Goal: Task Accomplishment & Management: Complete application form

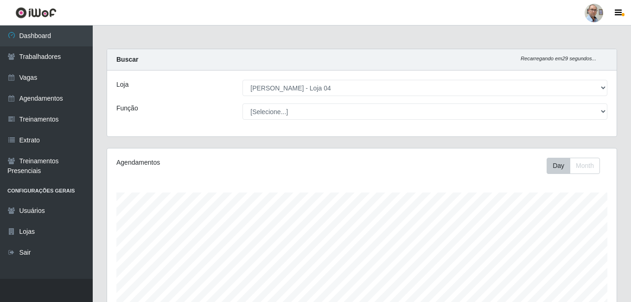
select select "251"
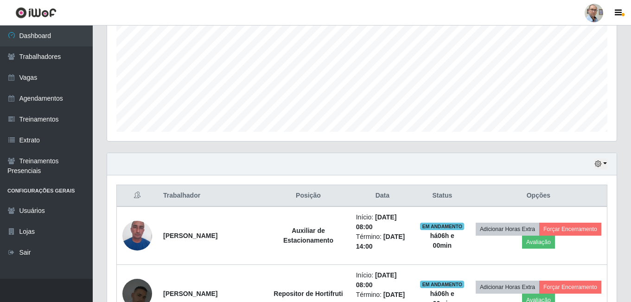
scroll to position [288, 0]
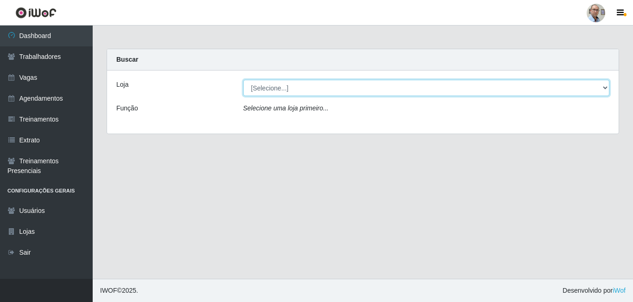
click at [330, 95] on select "[Selecione...] Mar Vermelho - Loja 04" at bounding box center [426, 88] width 366 height 16
select select "251"
click at [243, 80] on select "[Selecione...] Mar Vermelho - Loja 04" at bounding box center [426, 88] width 366 height 16
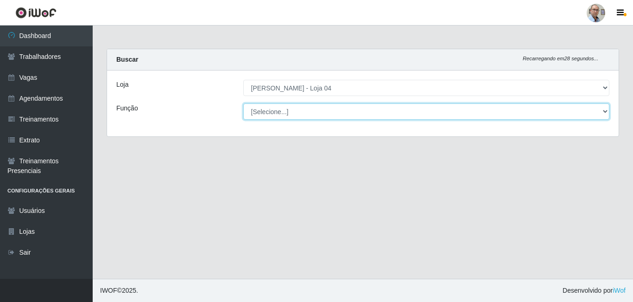
drag, startPoint x: 336, startPoint y: 105, endPoint x: 342, endPoint y: 110, distance: 7.9
click at [336, 105] on select "[Selecione...] ASG ASG + ASG ++ Auxiliar de Depósito Auxiliar de Depósito + Aux…" at bounding box center [426, 111] width 366 height 16
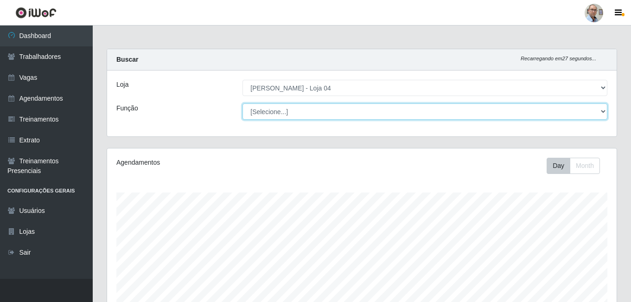
scroll to position [192, 509]
click at [242, 103] on select "[Selecione...] ASG ASG + ASG ++ Auxiliar de Depósito Auxiliar de Depósito + Aux…" at bounding box center [424, 111] width 365 height 16
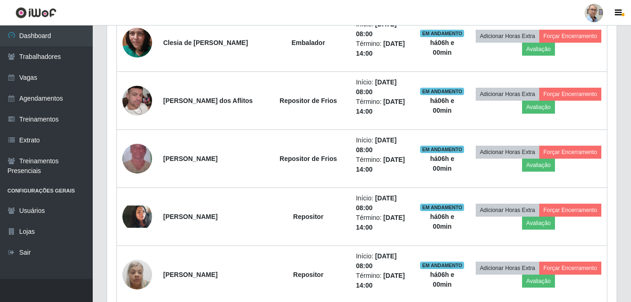
scroll to position [880, 0]
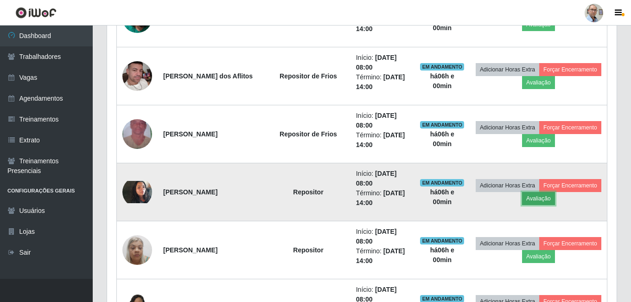
click at [528, 199] on button "Avaliação" at bounding box center [538, 198] width 33 height 13
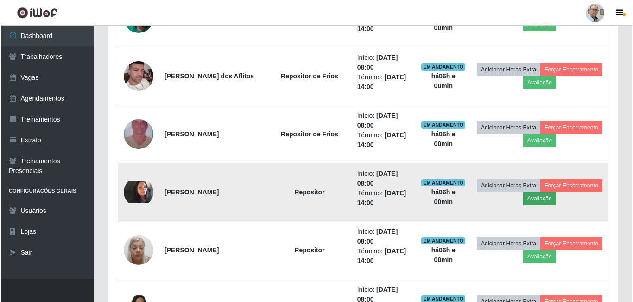
scroll to position [192, 505]
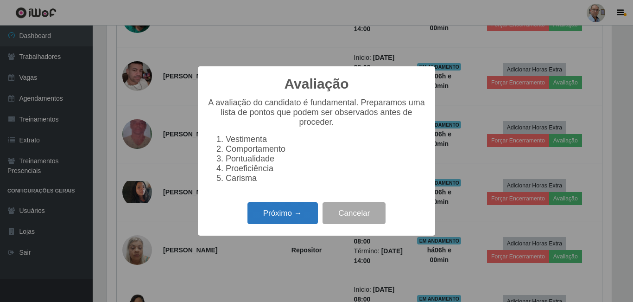
click at [273, 213] on button "Próximo →" at bounding box center [282, 213] width 70 height 22
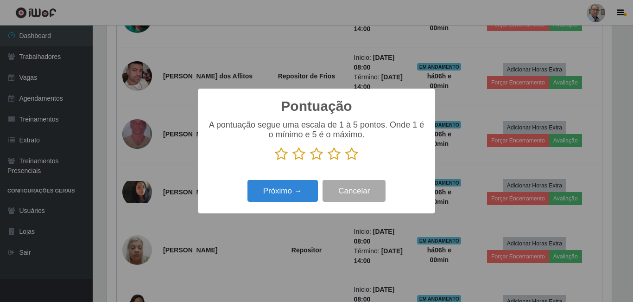
click at [351, 152] on icon at bounding box center [351, 154] width 13 height 14
click at [345, 161] on input "radio" at bounding box center [345, 161] width 0 height 0
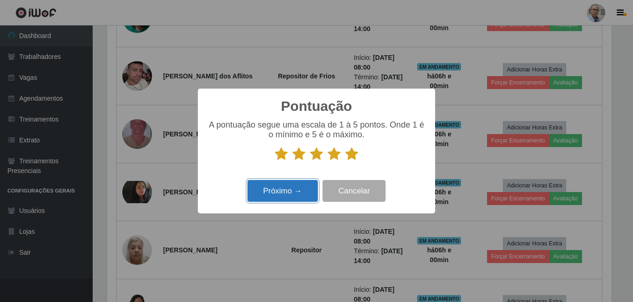
click at [278, 185] on button "Próximo →" at bounding box center [282, 191] width 70 height 22
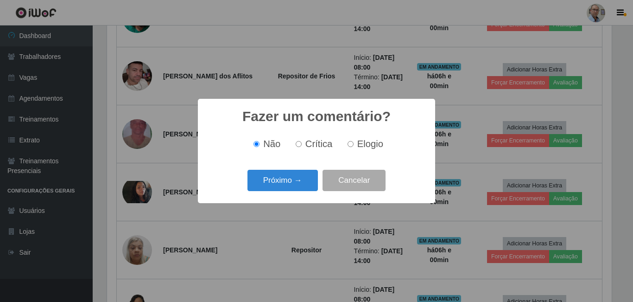
click at [278, 185] on button "Próximo →" at bounding box center [282, 181] width 70 height 22
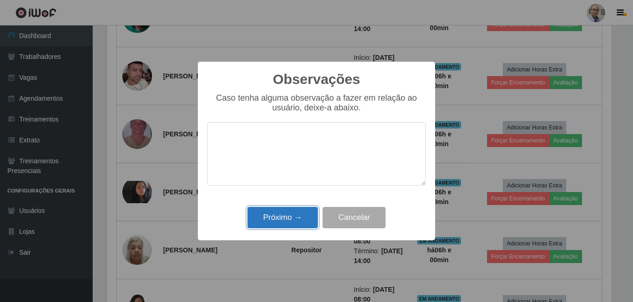
click at [282, 212] on button "Próximo →" at bounding box center [282, 218] width 70 height 22
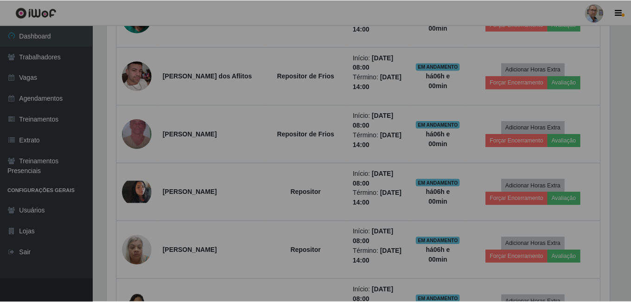
scroll to position [192, 509]
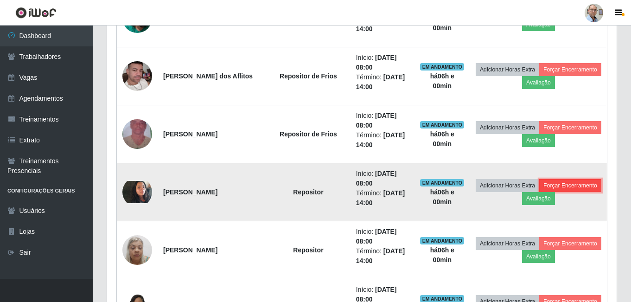
click at [561, 183] on button "Forçar Encerramento" at bounding box center [570, 185] width 62 height 13
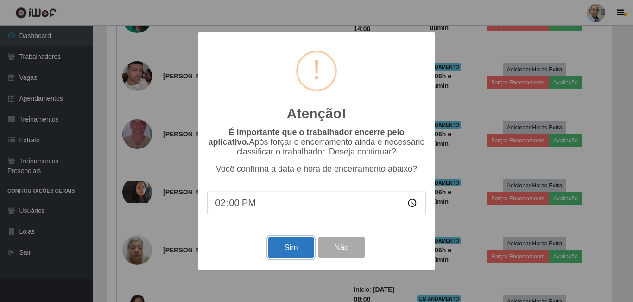
click at [295, 246] on button "Sim" at bounding box center [290, 247] width 45 height 22
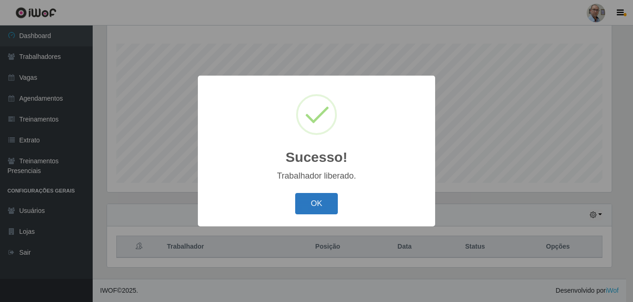
click at [330, 200] on button "OK" at bounding box center [316, 204] width 43 height 22
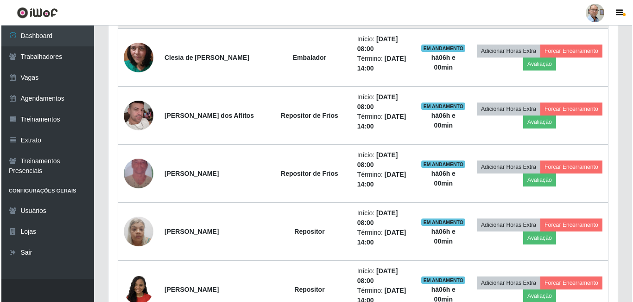
scroll to position [936, 0]
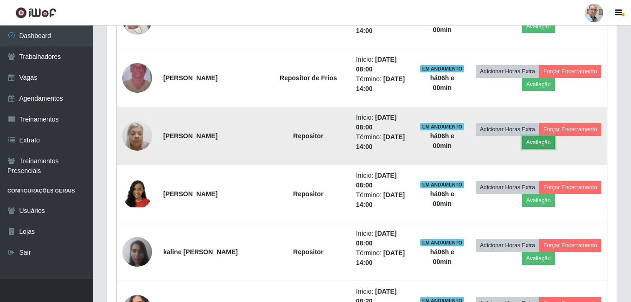
click at [545, 140] on button "Avaliação" at bounding box center [538, 142] width 33 height 13
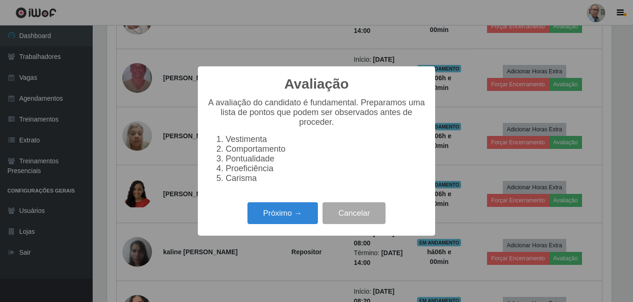
scroll to position [192, 505]
click at [282, 224] on button "Próximo →" at bounding box center [282, 213] width 70 height 22
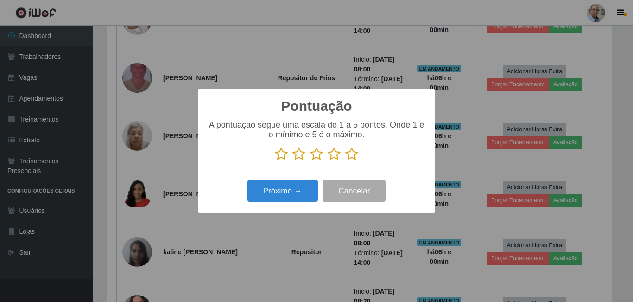
scroll to position [463136, 462824]
drag, startPoint x: 349, startPoint y: 152, endPoint x: 342, endPoint y: 158, distance: 9.9
click at [350, 152] on icon at bounding box center [351, 154] width 13 height 14
click at [345, 161] on input "radio" at bounding box center [345, 161] width 0 height 0
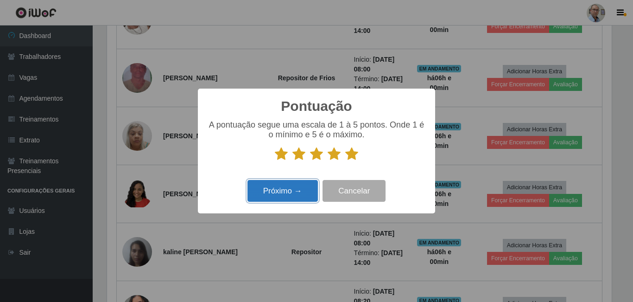
click at [284, 188] on button "Próximo →" at bounding box center [282, 191] width 70 height 22
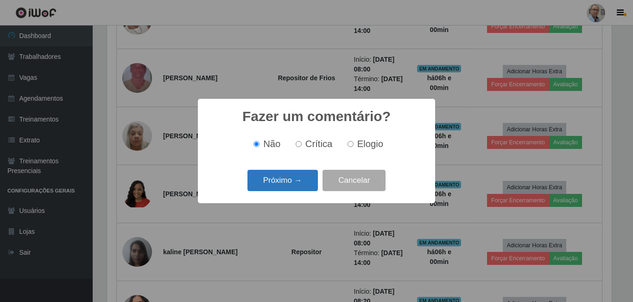
click at [293, 180] on button "Próximo →" at bounding box center [282, 181] width 70 height 22
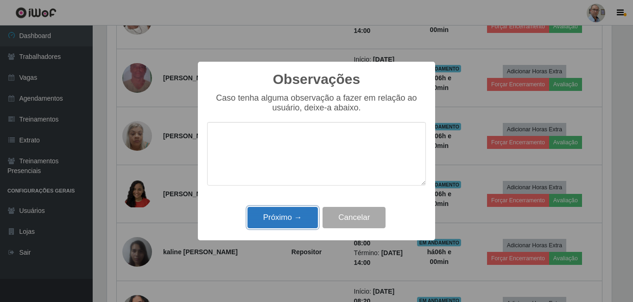
click at [286, 213] on button "Próximo →" at bounding box center [282, 218] width 70 height 22
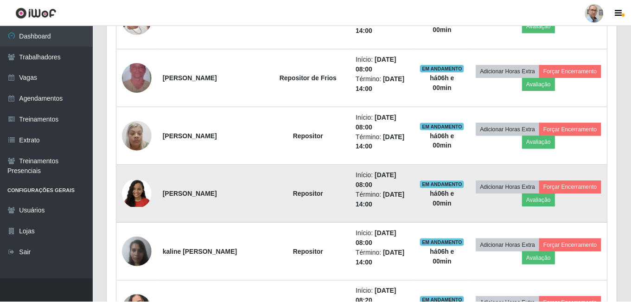
scroll to position [192, 509]
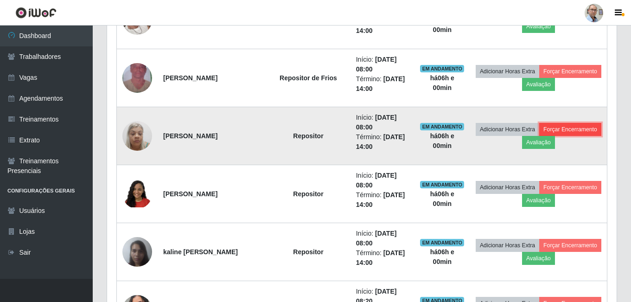
click at [576, 128] on button "Forçar Encerramento" at bounding box center [570, 129] width 62 height 13
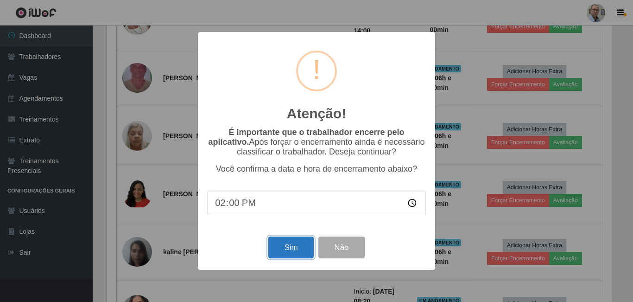
click at [290, 247] on button "Sim" at bounding box center [290, 247] width 45 height 22
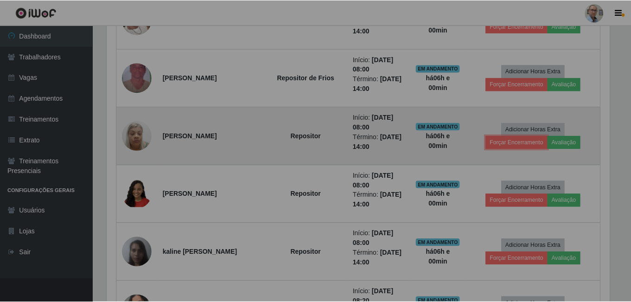
scroll to position [0, 0]
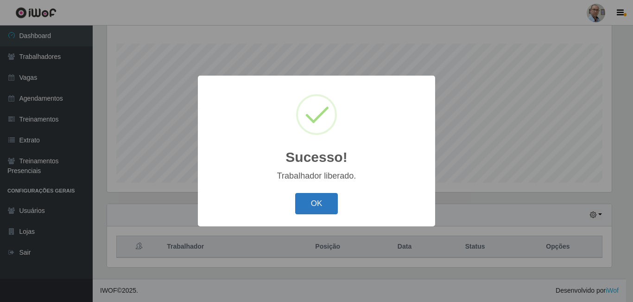
click at [329, 202] on button "OK" at bounding box center [316, 204] width 43 height 22
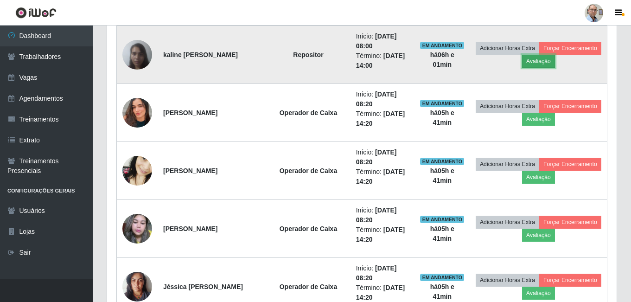
click at [530, 62] on button "Avaliação" at bounding box center [538, 61] width 33 height 13
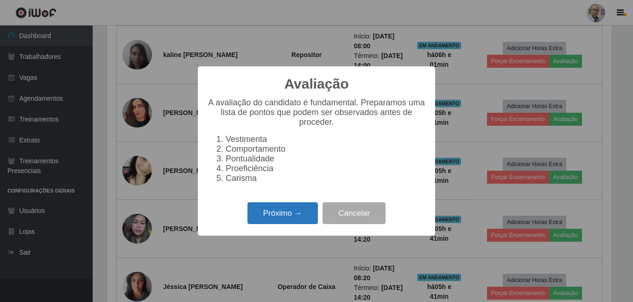
click at [289, 224] on button "Próximo →" at bounding box center [282, 213] width 70 height 22
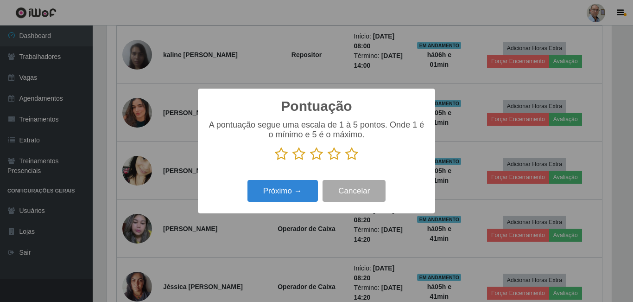
click at [350, 154] on icon at bounding box center [351, 154] width 13 height 14
click at [345, 161] on input "radio" at bounding box center [345, 161] width 0 height 0
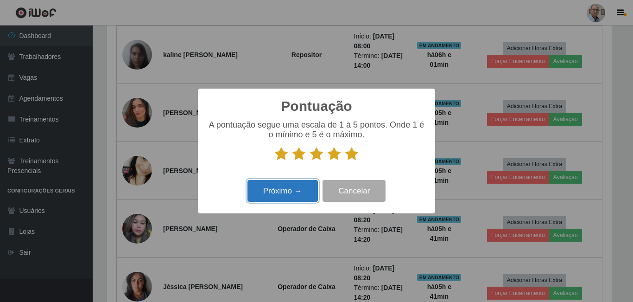
click at [281, 185] on button "Próximo →" at bounding box center [282, 191] width 70 height 22
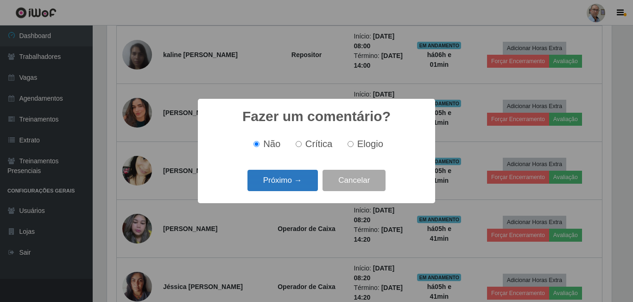
click at [287, 189] on button "Próximo →" at bounding box center [282, 181] width 70 height 22
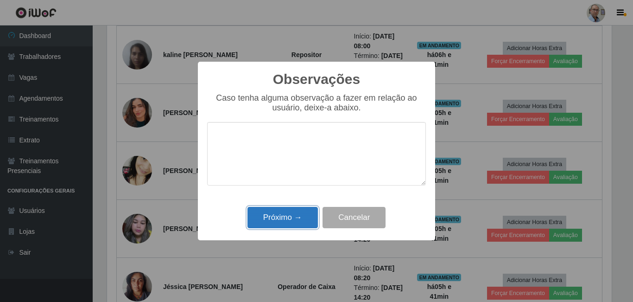
click at [286, 213] on button "Próximo →" at bounding box center [282, 218] width 70 height 22
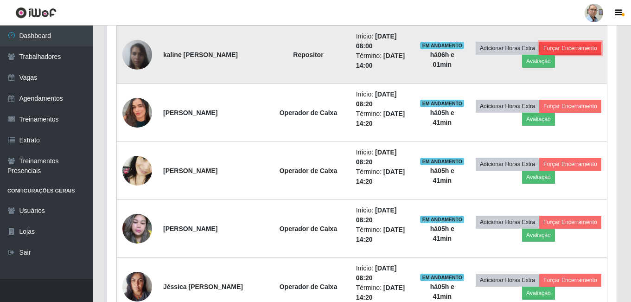
click at [570, 45] on button "Forçar Encerramento" at bounding box center [570, 48] width 62 height 13
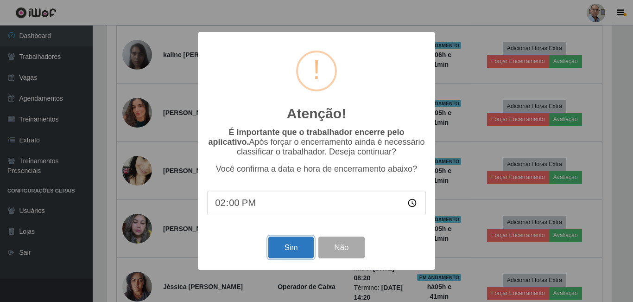
click at [288, 256] on button "Sim" at bounding box center [290, 247] width 45 height 22
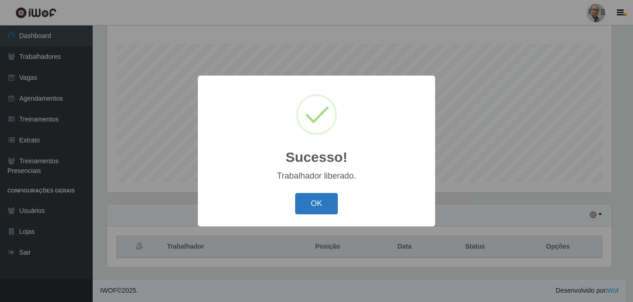
click at [316, 199] on button "OK" at bounding box center [316, 204] width 43 height 22
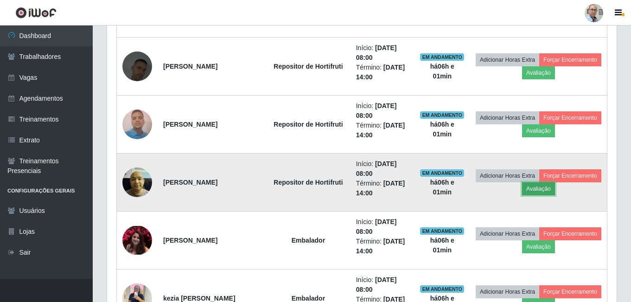
click at [533, 192] on button "Avaliação" at bounding box center [538, 188] width 33 height 13
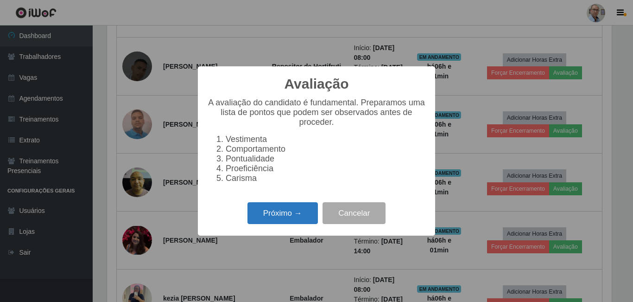
click at [303, 218] on button "Próximo →" at bounding box center [282, 213] width 70 height 22
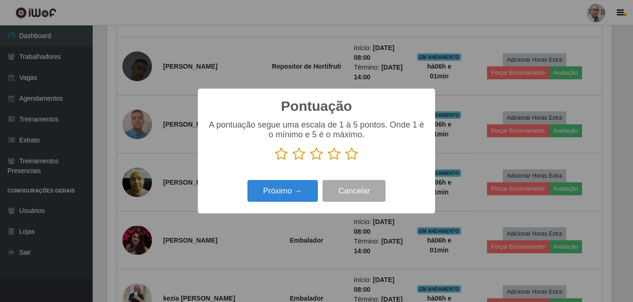
click at [354, 154] on icon at bounding box center [351, 154] width 13 height 14
click at [345, 161] on input "radio" at bounding box center [345, 161] width 0 height 0
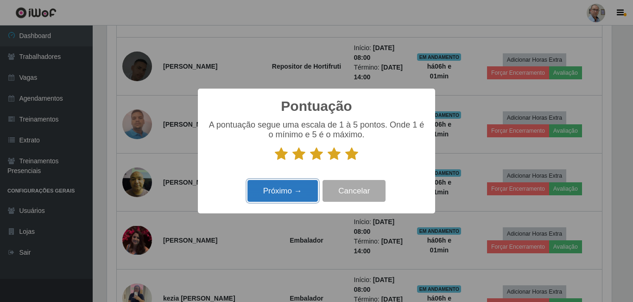
click at [296, 189] on button "Próximo →" at bounding box center [282, 191] width 70 height 22
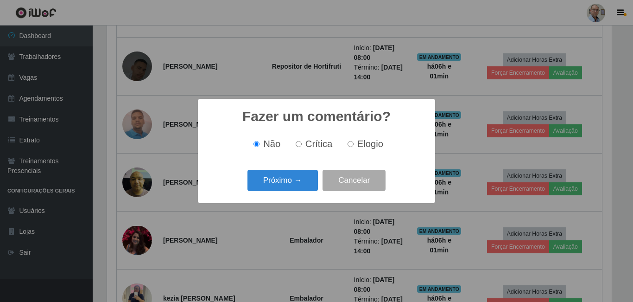
click at [296, 189] on button "Próximo →" at bounding box center [282, 181] width 70 height 22
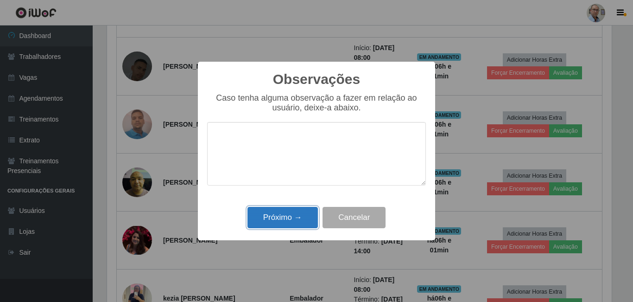
click at [298, 215] on button "Próximo →" at bounding box center [282, 218] width 70 height 22
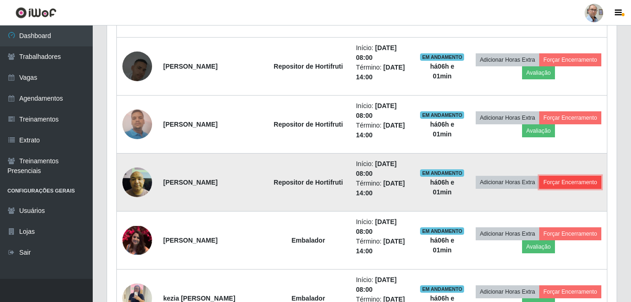
click at [565, 179] on button "Forçar Encerramento" at bounding box center [570, 182] width 62 height 13
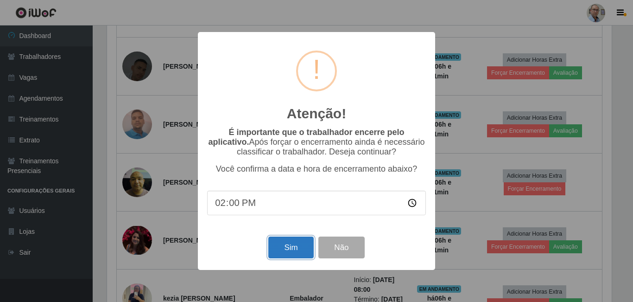
click at [280, 254] on button "Sim" at bounding box center [290, 247] width 45 height 22
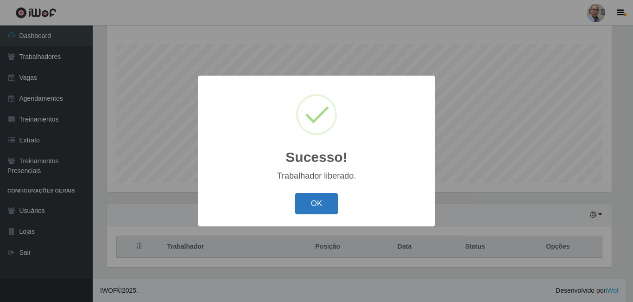
click at [328, 202] on button "OK" at bounding box center [316, 204] width 43 height 22
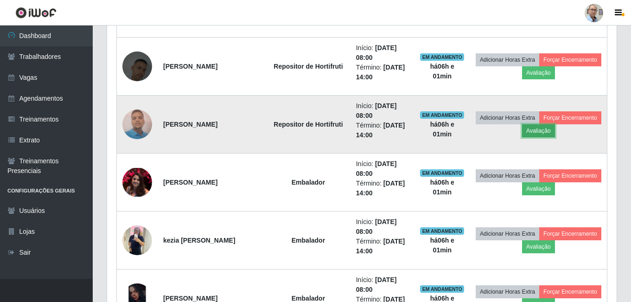
click at [525, 133] on button "Avaliação" at bounding box center [538, 130] width 33 height 13
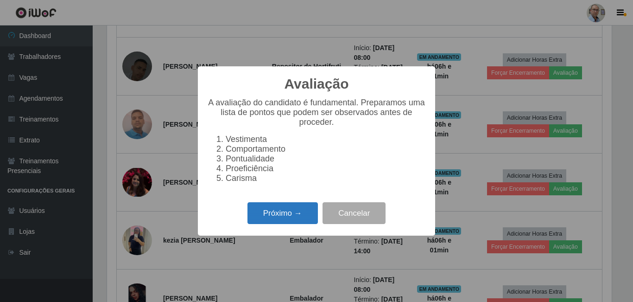
click at [289, 223] on button "Próximo →" at bounding box center [282, 213] width 70 height 22
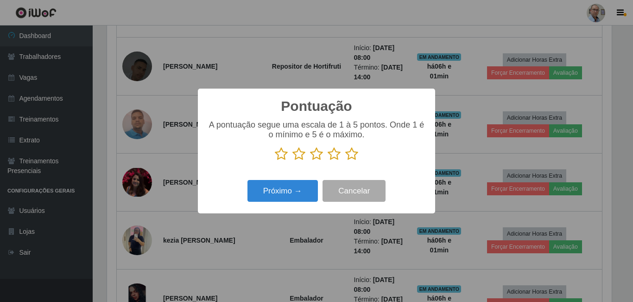
click at [353, 148] on icon at bounding box center [351, 154] width 13 height 14
click at [345, 161] on input "radio" at bounding box center [345, 161] width 0 height 0
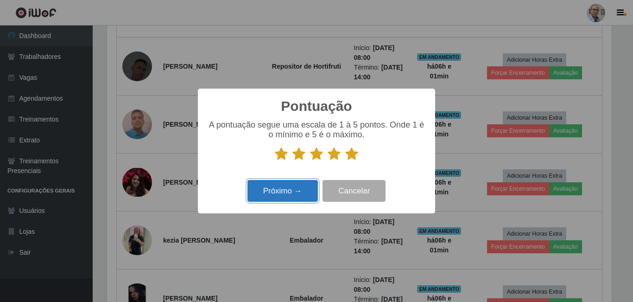
click at [296, 182] on button "Próximo →" at bounding box center [282, 191] width 70 height 22
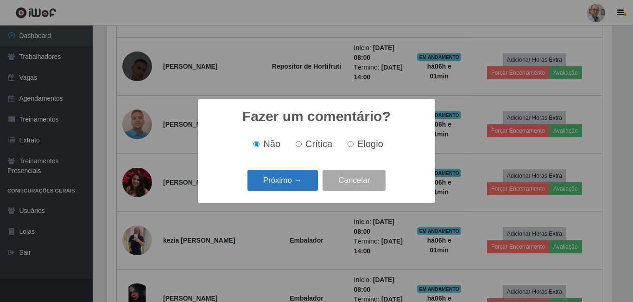
click at [301, 187] on button "Próximo →" at bounding box center [282, 181] width 70 height 22
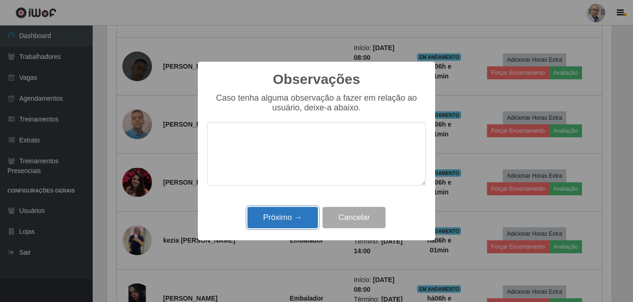
click at [298, 213] on button "Próximo →" at bounding box center [282, 218] width 70 height 22
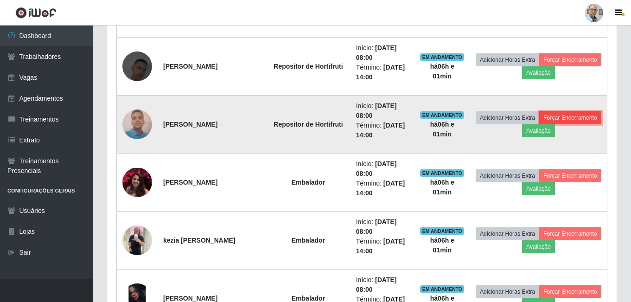
click at [584, 120] on button "Forçar Encerramento" at bounding box center [570, 117] width 62 height 13
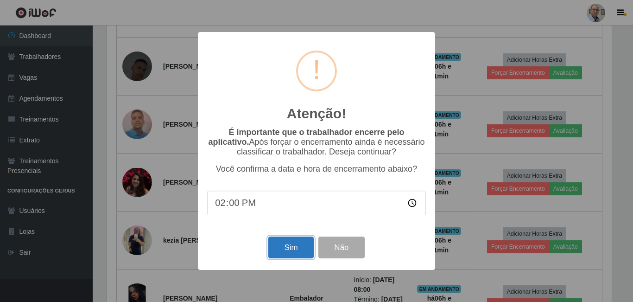
click at [286, 240] on button "Sim" at bounding box center [290, 247] width 45 height 22
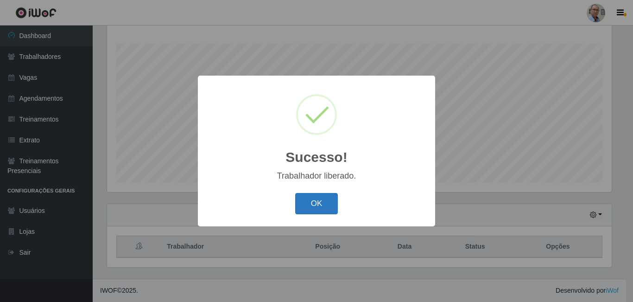
click at [330, 198] on button "OK" at bounding box center [316, 204] width 43 height 22
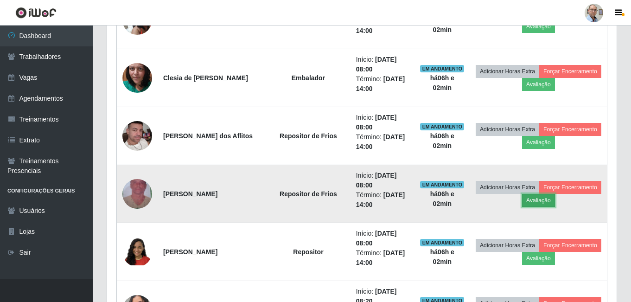
click at [531, 204] on button "Avaliação" at bounding box center [538, 200] width 33 height 13
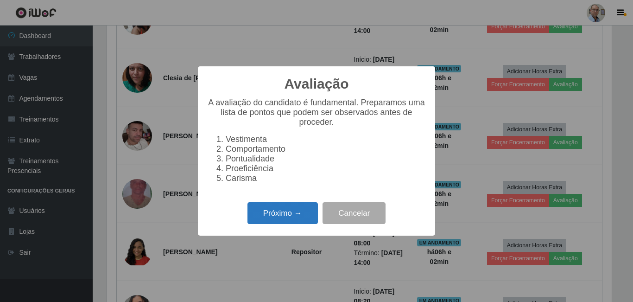
click at [295, 221] on button "Próximo →" at bounding box center [282, 213] width 70 height 22
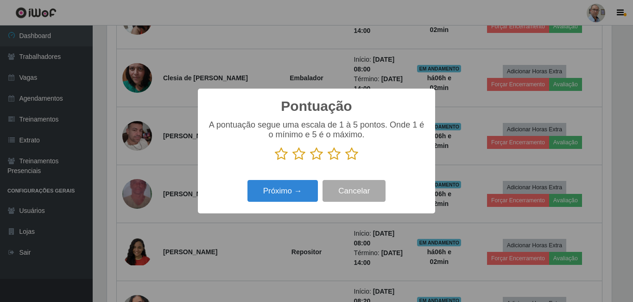
click at [352, 159] on icon at bounding box center [351, 154] width 13 height 14
click at [345, 161] on input "radio" at bounding box center [345, 161] width 0 height 0
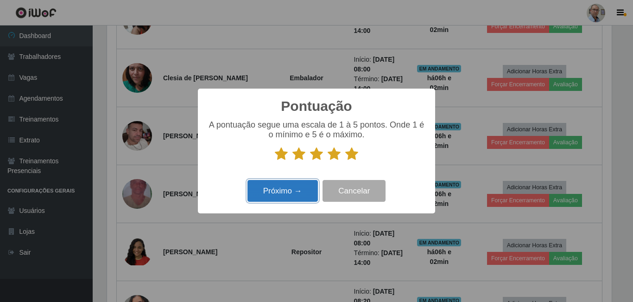
click at [306, 183] on button "Próximo →" at bounding box center [282, 191] width 70 height 22
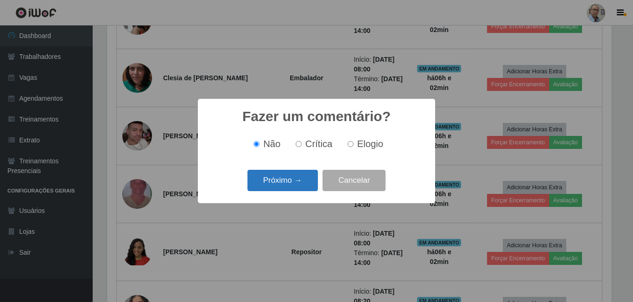
click at [303, 177] on button "Próximo →" at bounding box center [282, 181] width 70 height 22
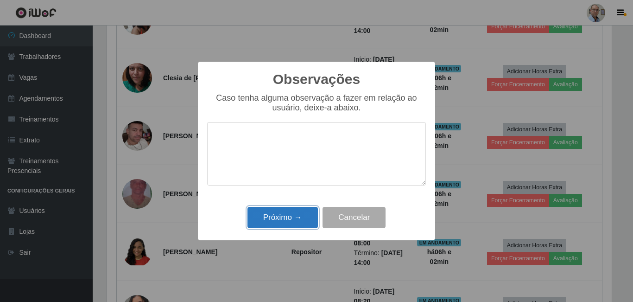
click at [292, 212] on button "Próximo →" at bounding box center [282, 218] width 70 height 22
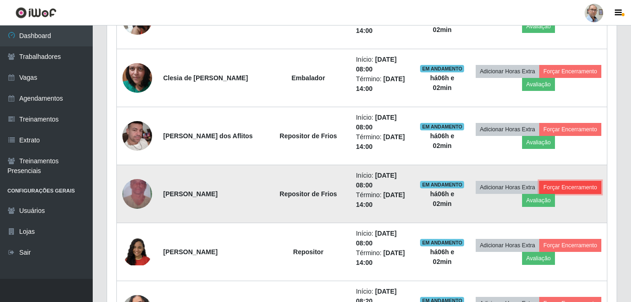
click at [577, 183] on button "Forçar Encerramento" at bounding box center [570, 187] width 62 height 13
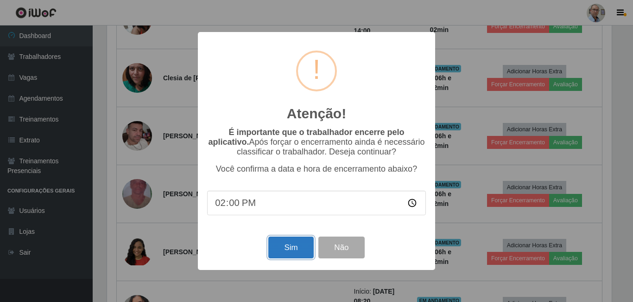
click at [273, 255] on button "Sim" at bounding box center [290, 247] width 45 height 22
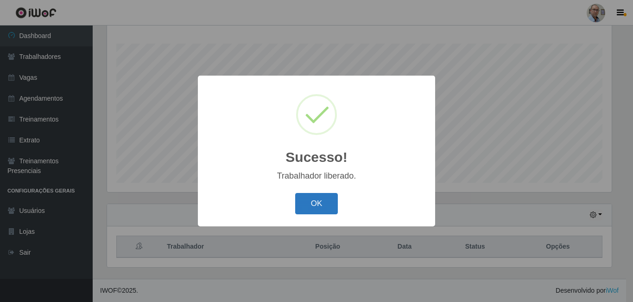
click at [327, 204] on button "OK" at bounding box center [316, 204] width 43 height 22
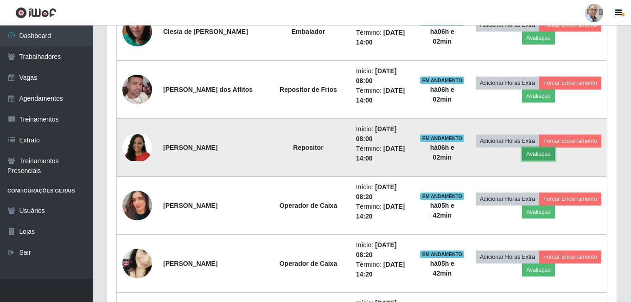
click at [532, 155] on button "Avaliação" at bounding box center [538, 153] width 33 height 13
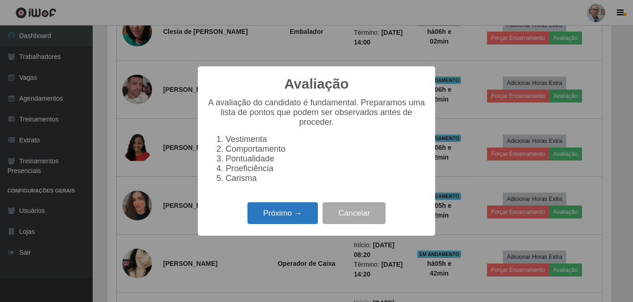
click at [284, 221] on button "Próximo →" at bounding box center [282, 213] width 70 height 22
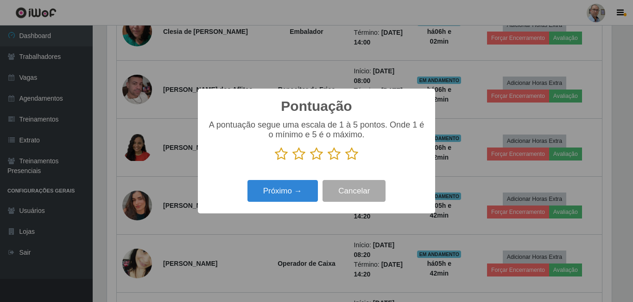
click at [347, 156] on icon at bounding box center [351, 154] width 13 height 14
click at [345, 161] on input "radio" at bounding box center [345, 161] width 0 height 0
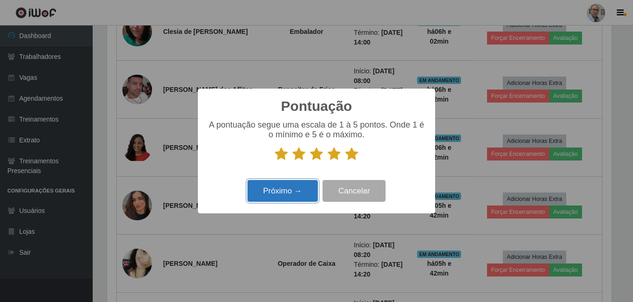
click at [280, 201] on button "Próximo →" at bounding box center [282, 191] width 70 height 22
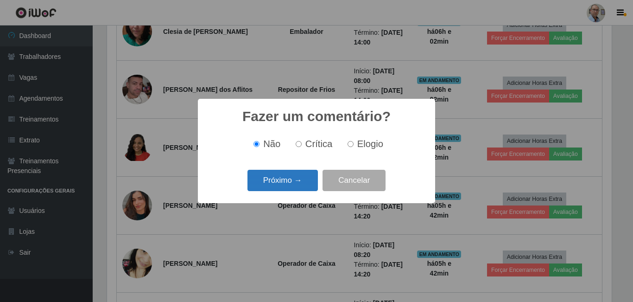
click at [285, 188] on button "Próximo →" at bounding box center [282, 181] width 70 height 22
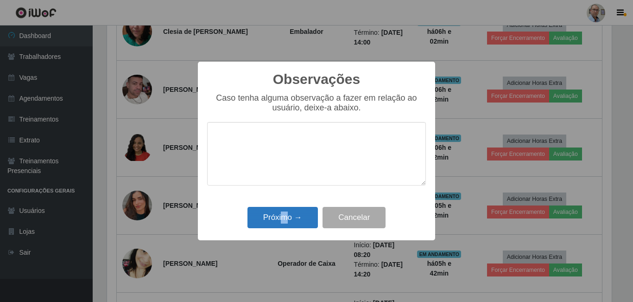
click at [285, 205] on div "Observações × Caso tenha alguma observação a fazer em relação ao usuário, deixe…" at bounding box center [316, 151] width 237 height 178
click at [287, 210] on button "Próximo →" at bounding box center [282, 218] width 70 height 22
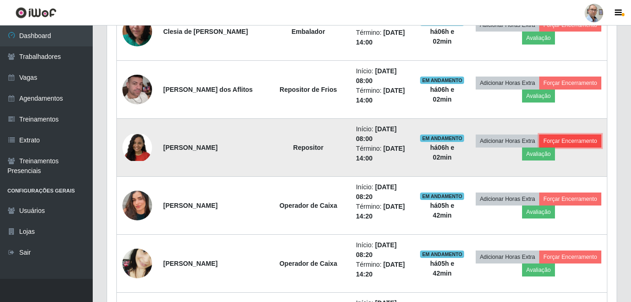
click at [560, 138] on button "Forçar Encerramento" at bounding box center [570, 140] width 62 height 13
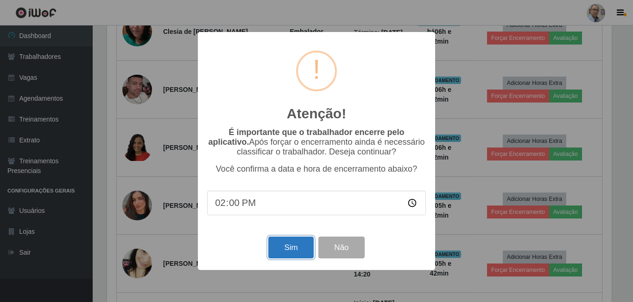
click at [291, 249] on button "Sim" at bounding box center [290, 247] width 45 height 22
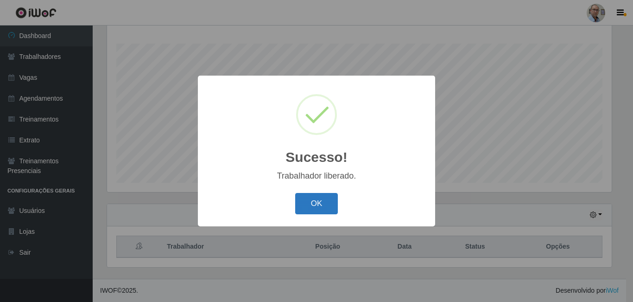
click at [326, 202] on button "OK" at bounding box center [316, 204] width 43 height 22
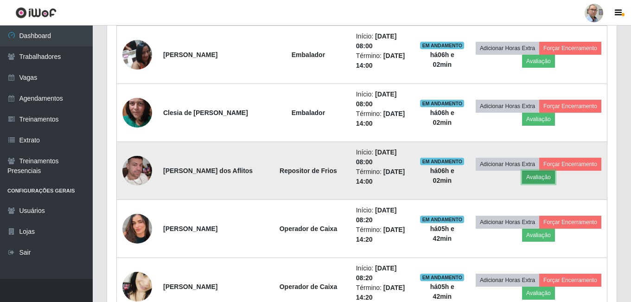
click at [536, 179] on button "Avaliação" at bounding box center [538, 177] width 33 height 13
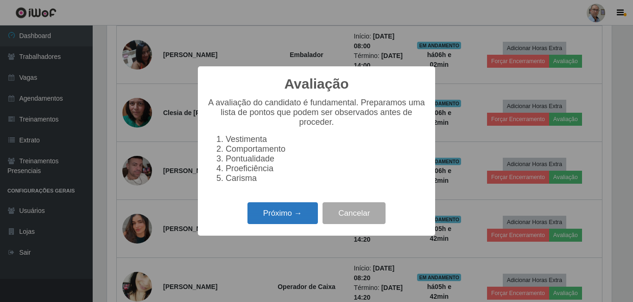
click at [306, 213] on button "Próximo →" at bounding box center [282, 213] width 70 height 22
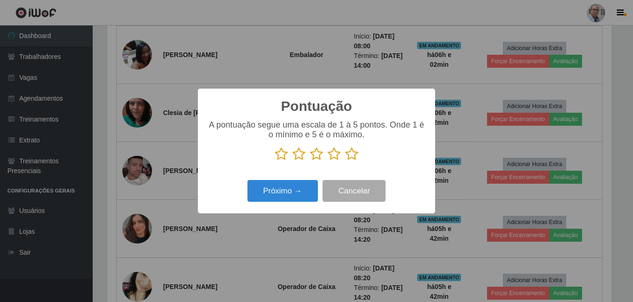
click at [355, 159] on icon at bounding box center [351, 154] width 13 height 14
click at [345, 161] on input "radio" at bounding box center [345, 161] width 0 height 0
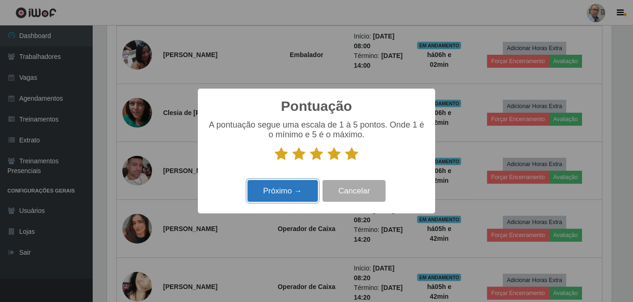
click at [280, 190] on button "Próximo →" at bounding box center [282, 191] width 70 height 22
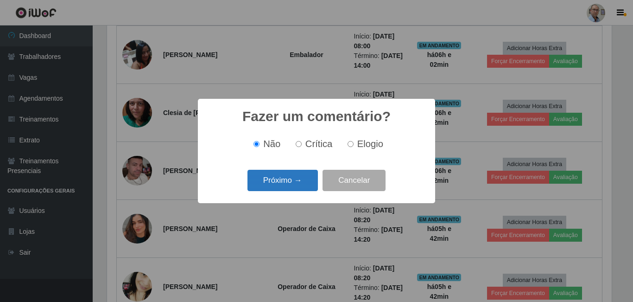
click at [289, 186] on button "Próximo →" at bounding box center [282, 181] width 70 height 22
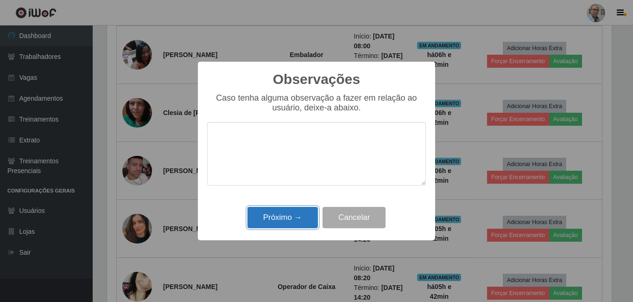
click at [292, 222] on button "Próximo →" at bounding box center [282, 218] width 70 height 22
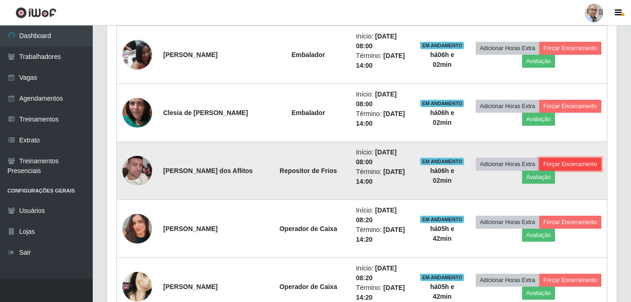
click at [562, 161] on button "Forçar Encerramento" at bounding box center [570, 164] width 62 height 13
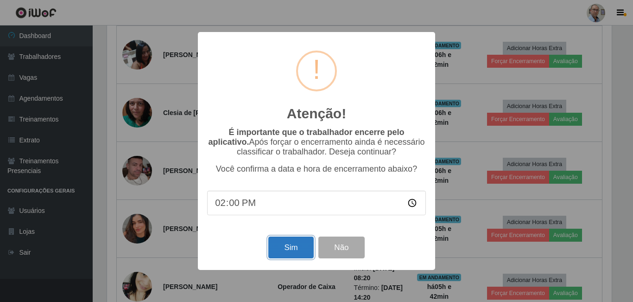
click at [291, 247] on button "Sim" at bounding box center [290, 247] width 45 height 22
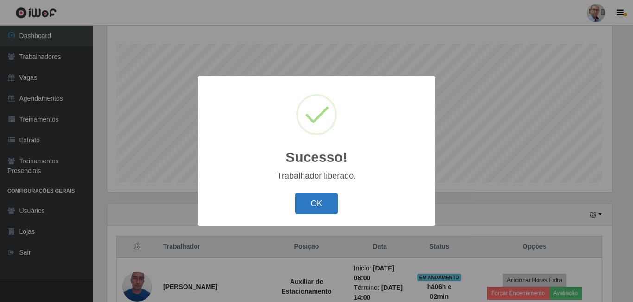
click at [327, 199] on button "OK" at bounding box center [316, 204] width 43 height 22
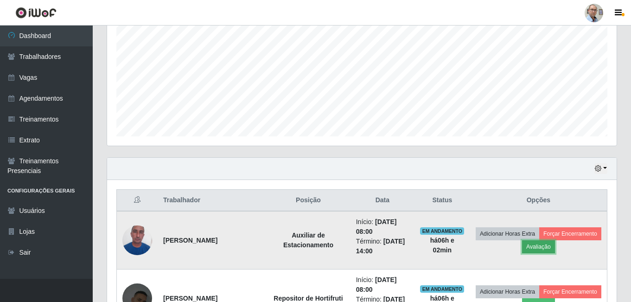
click at [531, 249] on button "Avaliação" at bounding box center [538, 246] width 33 height 13
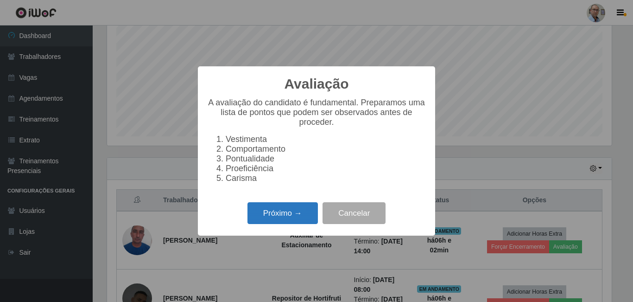
click at [300, 223] on button "Próximo →" at bounding box center [282, 213] width 70 height 22
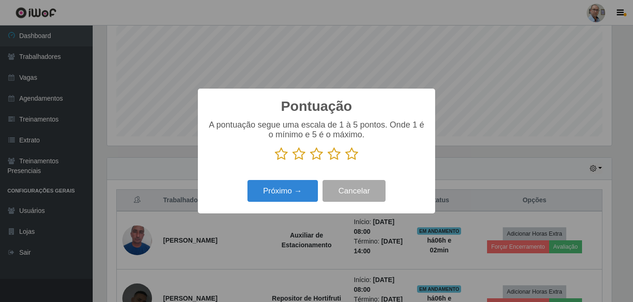
click at [352, 160] on icon at bounding box center [351, 154] width 13 height 14
click at [345, 161] on input "radio" at bounding box center [345, 161] width 0 height 0
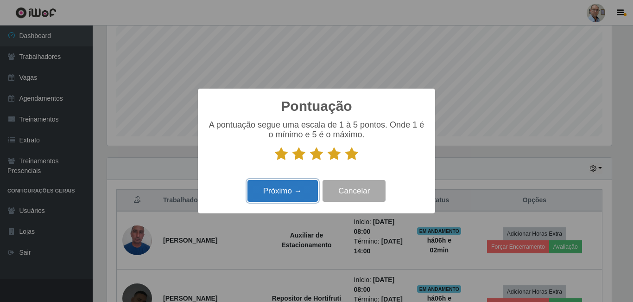
click at [304, 190] on button "Próximo →" at bounding box center [282, 191] width 70 height 22
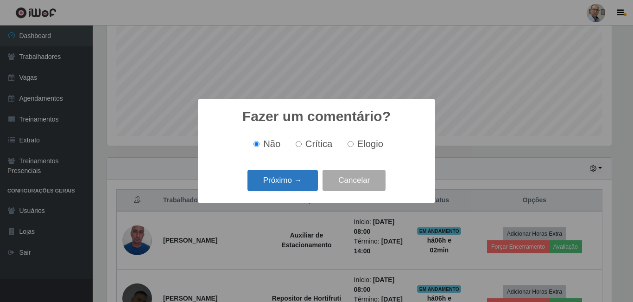
click at [298, 190] on button "Próximo →" at bounding box center [282, 181] width 70 height 22
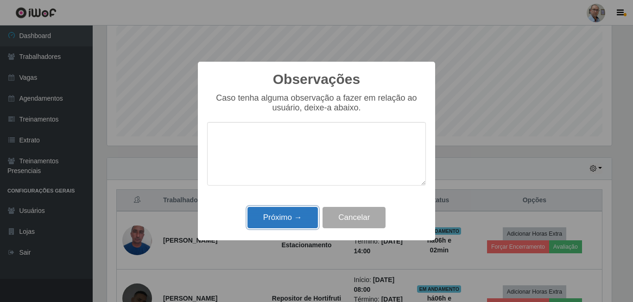
click at [298, 209] on button "Próximo →" at bounding box center [282, 218] width 70 height 22
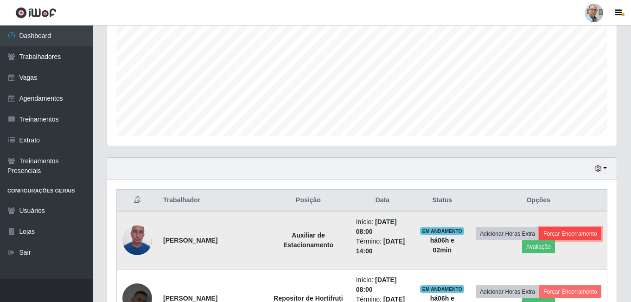
click at [569, 231] on button "Forçar Encerramento" at bounding box center [570, 233] width 62 height 13
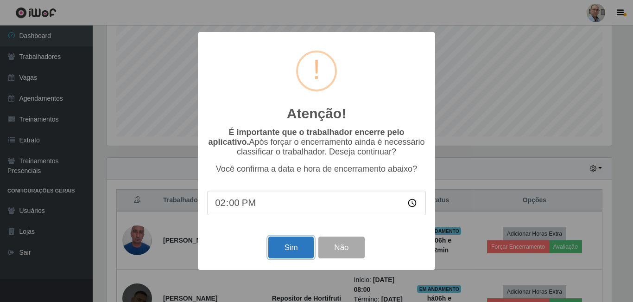
click at [291, 241] on button "Sim" at bounding box center [290, 247] width 45 height 22
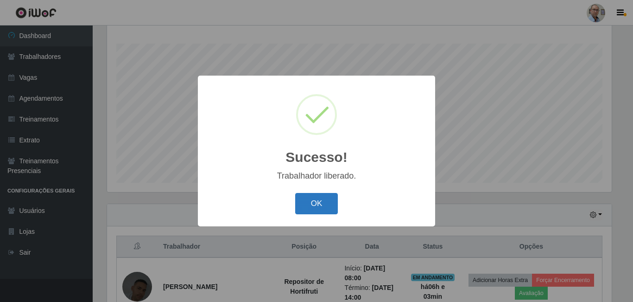
click at [330, 199] on button "OK" at bounding box center [316, 204] width 43 height 22
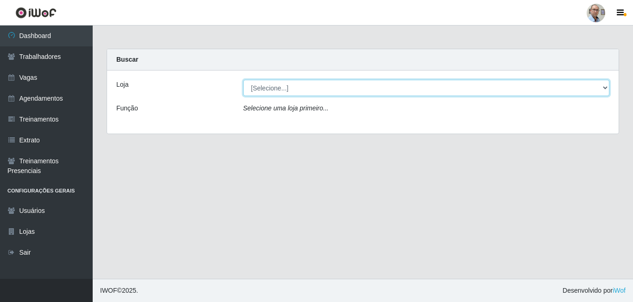
click at [297, 90] on select "[Selecione...] Mar Vermelho - Loja 04" at bounding box center [426, 88] width 366 height 16
select select "251"
click at [243, 80] on select "[Selecione...] Mar Vermelho - Loja 04" at bounding box center [426, 88] width 366 height 16
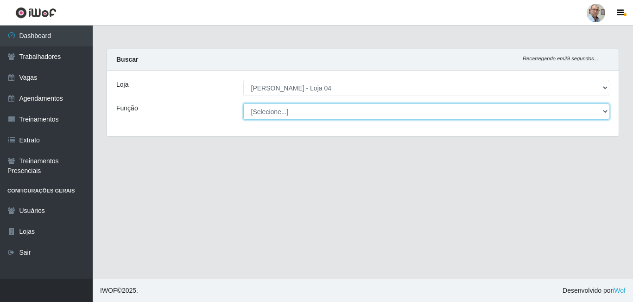
click at [305, 107] on select "[Selecione...] ASG ASG + ASG ++ Auxiliar de Depósito Auxiliar de Depósito + Aux…" at bounding box center [426, 111] width 366 height 16
click at [243, 103] on select "[Selecione...] ASG ASG + ASG ++ Auxiliar de Depósito Auxiliar de Depósito + Aux…" at bounding box center [426, 111] width 366 height 16
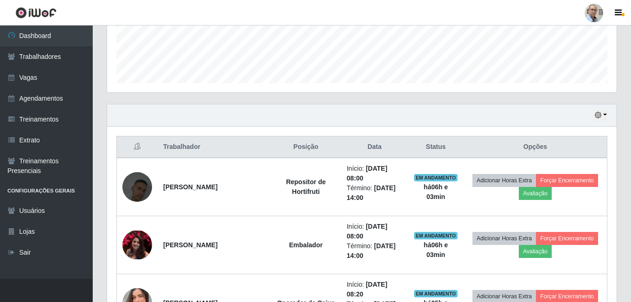
scroll to position [139, 0]
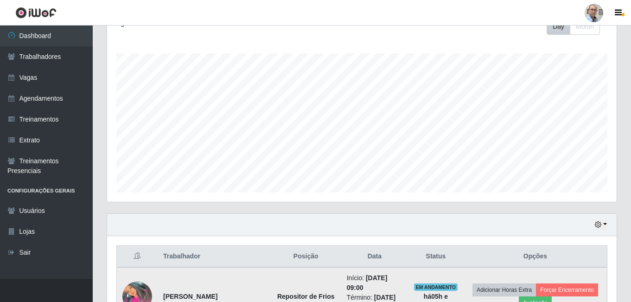
click at [139, 292] on img at bounding box center [137, 296] width 30 height 30
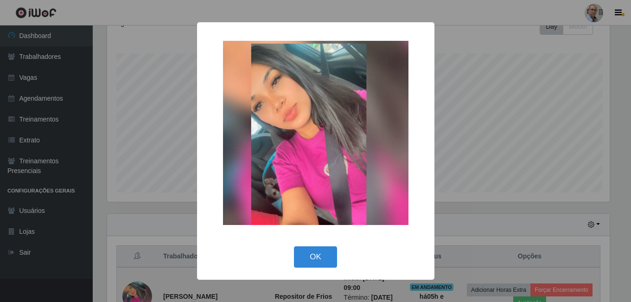
scroll to position [192, 505]
click at [139, 292] on div "× OK Cancel" at bounding box center [316, 151] width 633 height 302
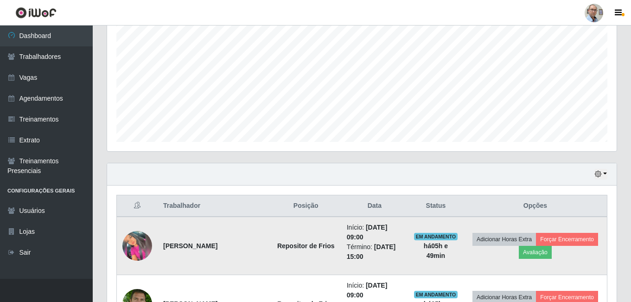
scroll to position [278, 0]
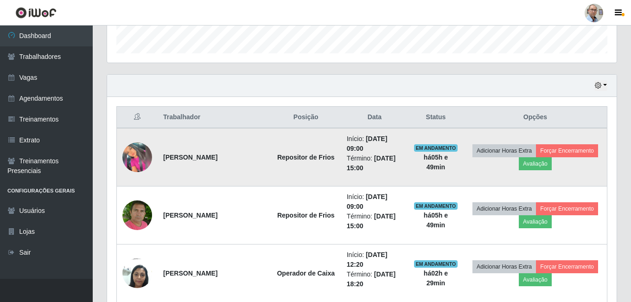
click at [144, 159] on img at bounding box center [137, 157] width 30 height 30
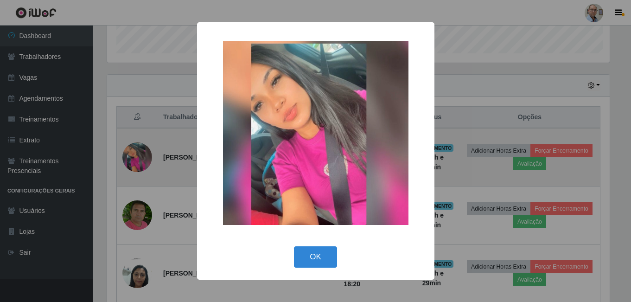
scroll to position [192, 505]
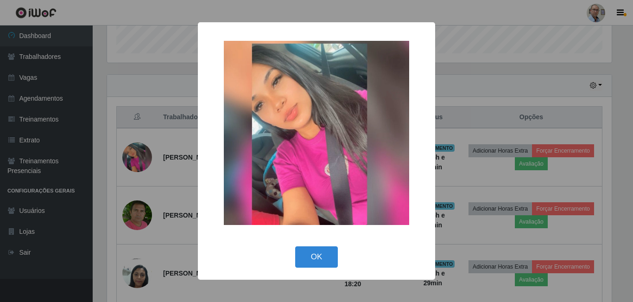
click at [176, 160] on div "× OK Cancel" at bounding box center [316, 151] width 633 height 302
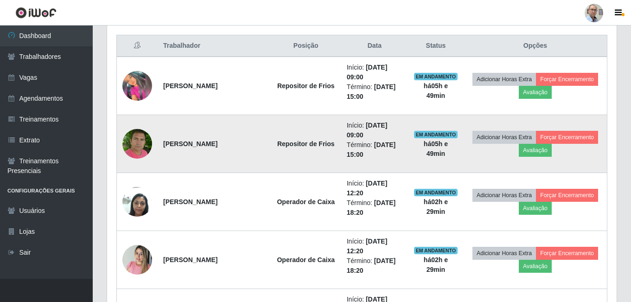
scroll to position [463, 0]
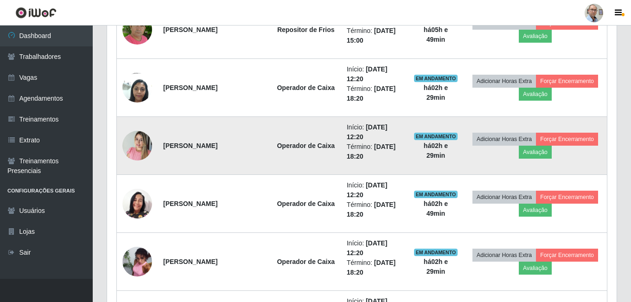
click at [144, 142] on img at bounding box center [137, 145] width 30 height 39
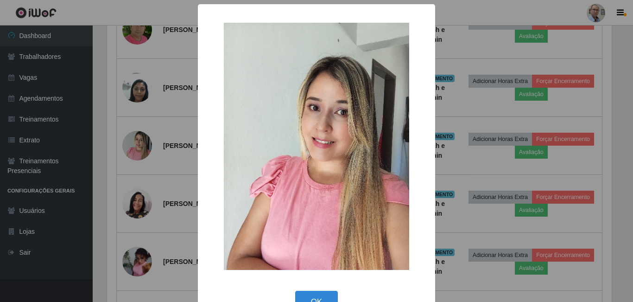
click at [169, 151] on div "× OK Cancel" at bounding box center [316, 151] width 633 height 302
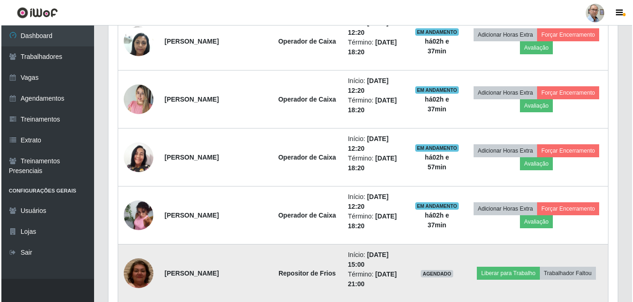
scroll to position [556, 0]
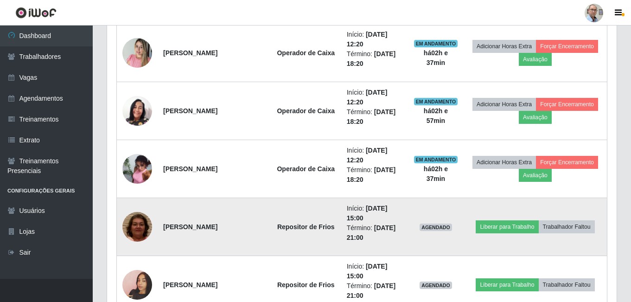
click at [138, 223] on img at bounding box center [137, 226] width 30 height 63
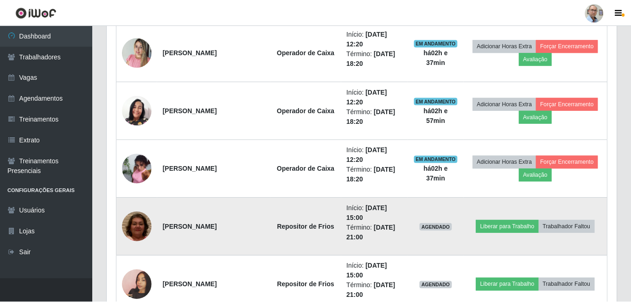
scroll to position [192, 505]
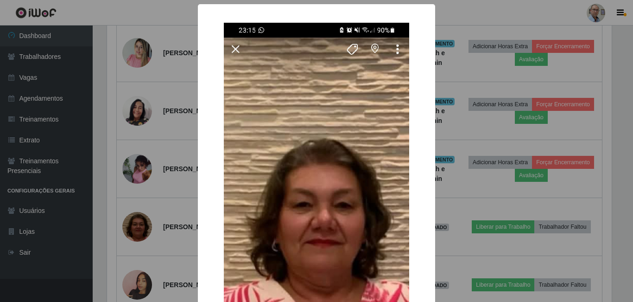
click at [181, 222] on div "× OK Cancel" at bounding box center [316, 151] width 633 height 302
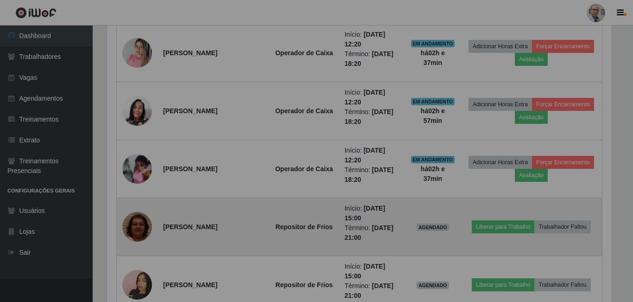
scroll to position [192, 509]
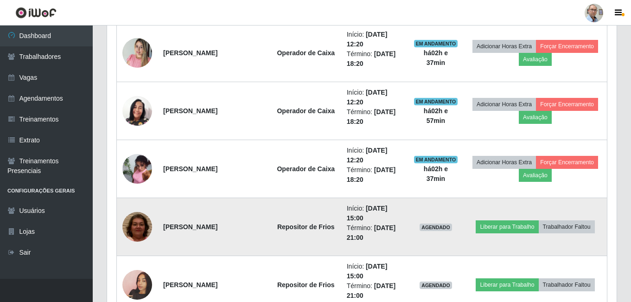
click at [531, 218] on td "Liberar para Trabalho Trabalhador Faltou" at bounding box center [535, 227] width 144 height 58
click at [524, 224] on button "Liberar para Trabalho" at bounding box center [506, 226] width 63 height 13
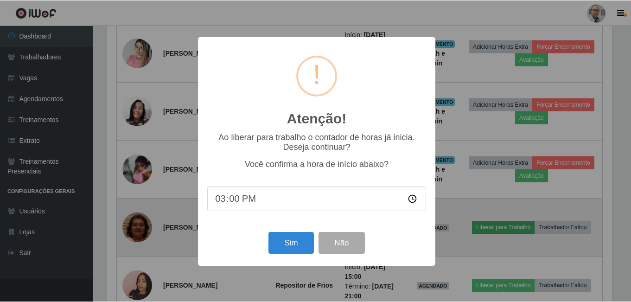
scroll to position [192, 505]
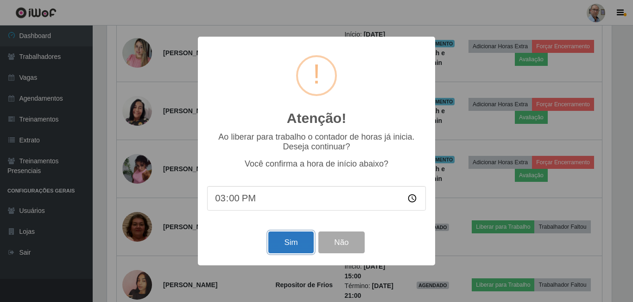
click at [287, 241] on button "Sim" at bounding box center [290, 242] width 45 height 22
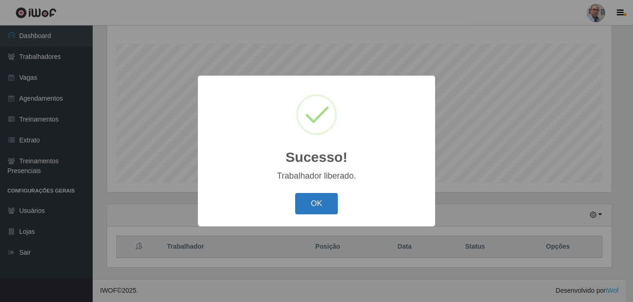
click at [323, 203] on button "OK" at bounding box center [316, 204] width 43 height 22
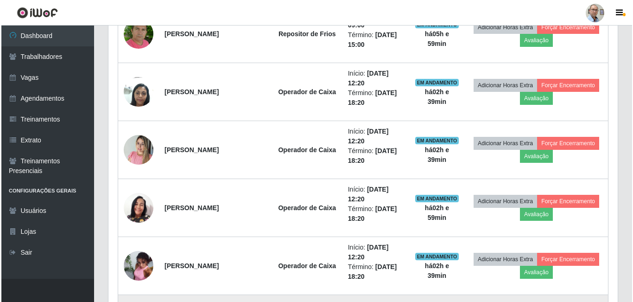
scroll to position [612, 0]
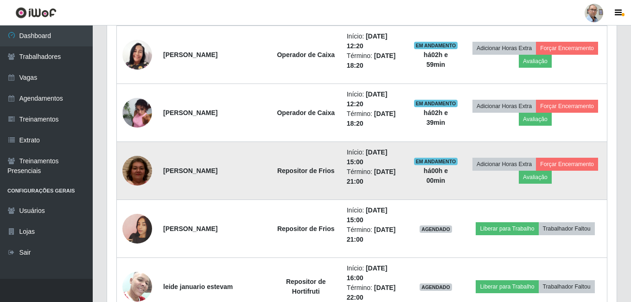
click at [135, 175] on img at bounding box center [137, 170] width 30 height 63
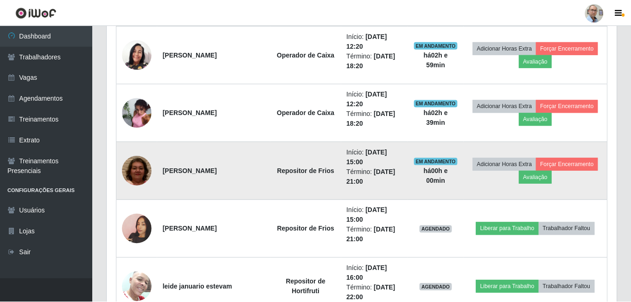
scroll to position [192, 505]
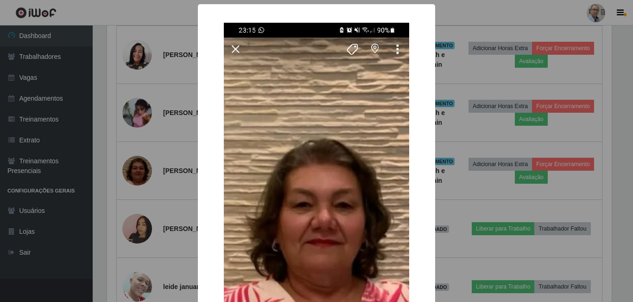
click at [174, 177] on div "× OK Cancel" at bounding box center [316, 151] width 633 height 302
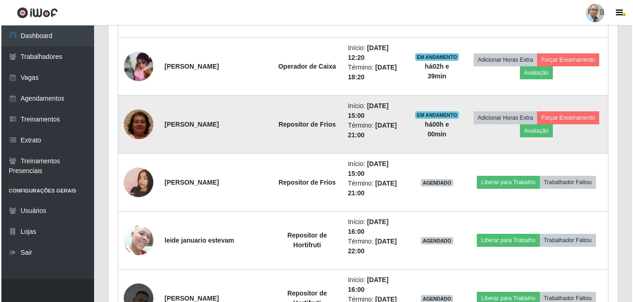
scroll to position [705, 0]
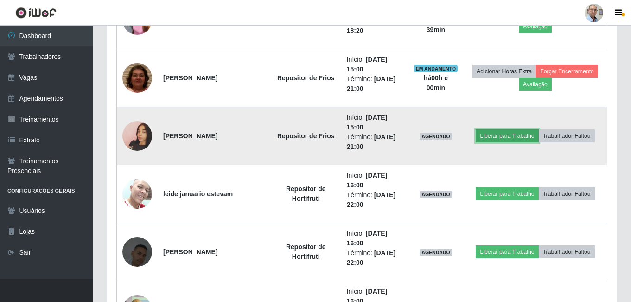
click at [491, 133] on button "Liberar para Trabalho" at bounding box center [506, 135] width 63 height 13
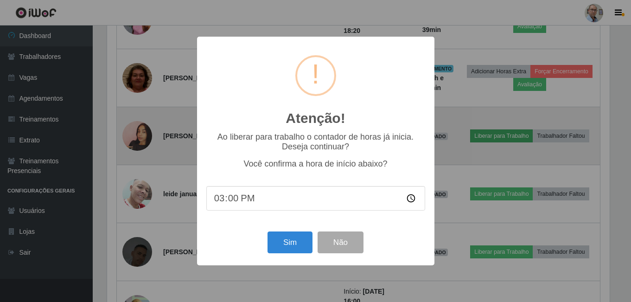
scroll to position [192, 505]
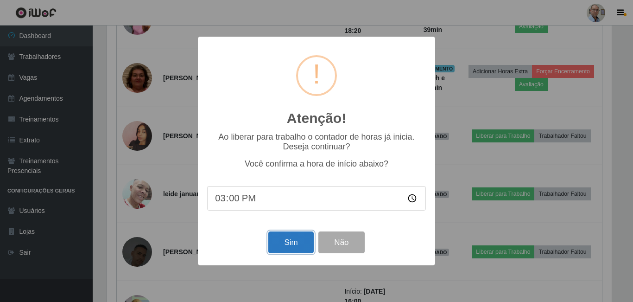
click at [289, 248] on button "Sim" at bounding box center [290, 242] width 45 height 22
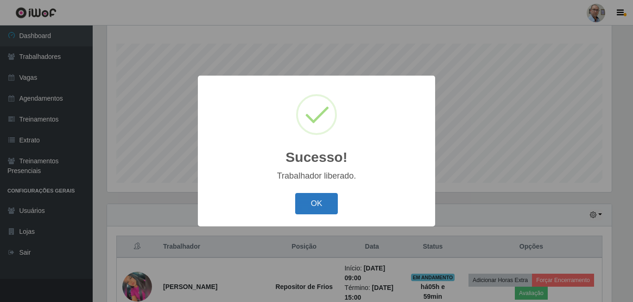
click at [313, 203] on button "OK" at bounding box center [316, 204] width 43 height 22
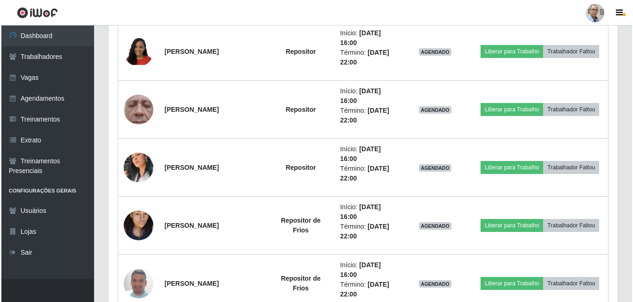
scroll to position [1261, 0]
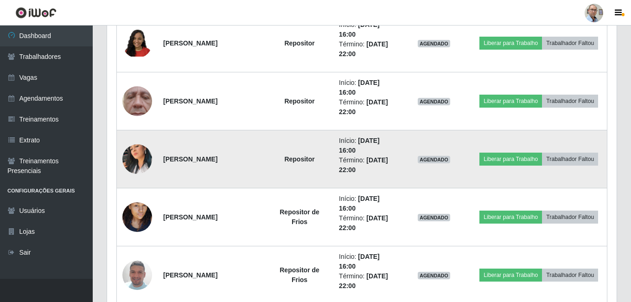
click at [132, 155] on img at bounding box center [137, 159] width 30 height 53
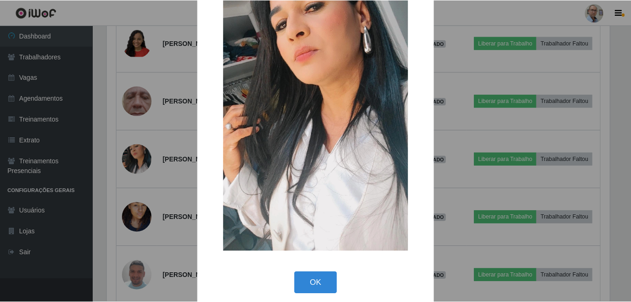
scroll to position [109, 0]
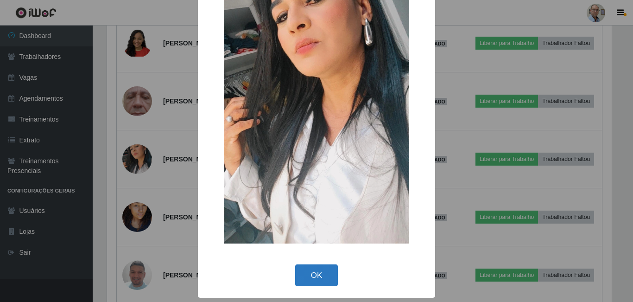
click at [313, 269] on button "OK" at bounding box center [316, 275] width 43 height 22
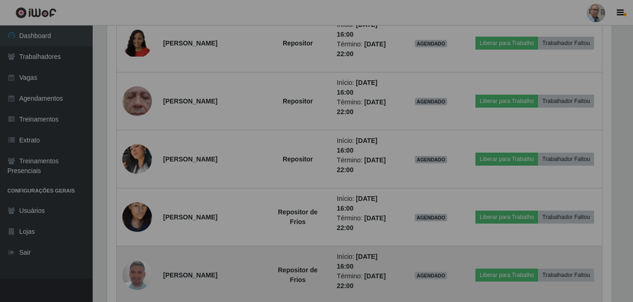
scroll to position [192, 509]
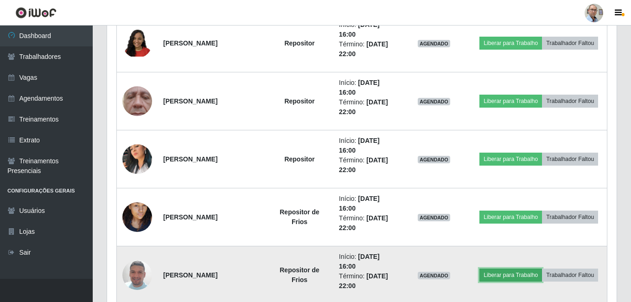
click at [509, 271] on button "Liberar para Trabalho" at bounding box center [510, 274] width 63 height 13
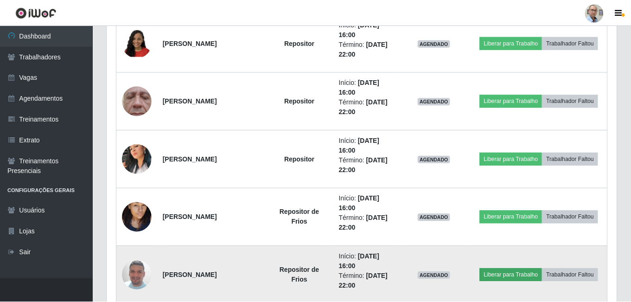
scroll to position [192, 505]
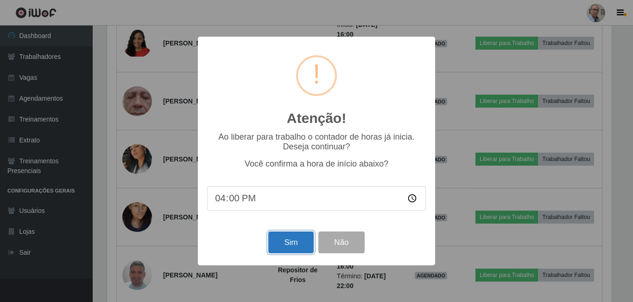
click at [287, 240] on button "Sim" at bounding box center [290, 242] width 45 height 22
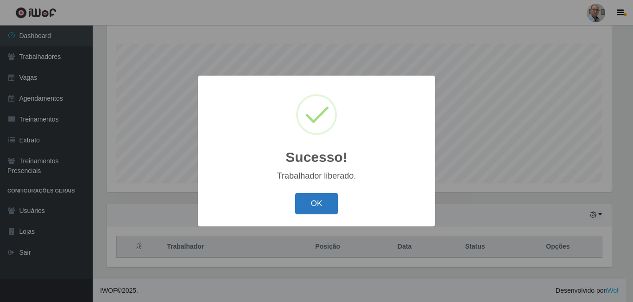
click at [310, 203] on button "OK" at bounding box center [316, 204] width 43 height 22
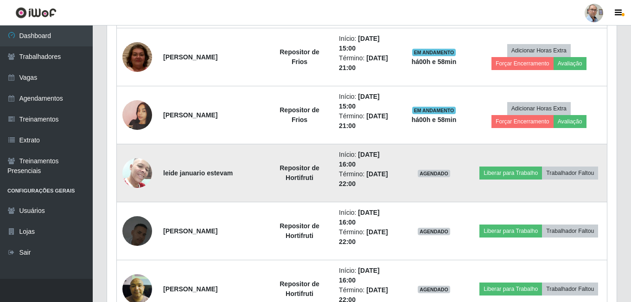
scroll to position [612, 0]
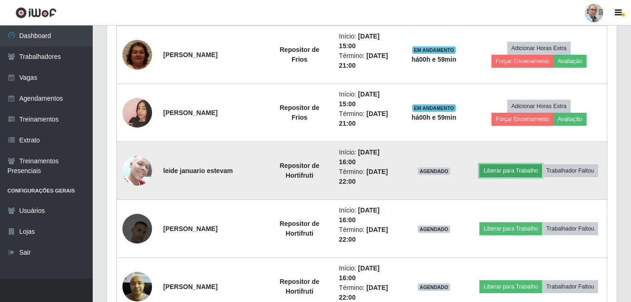
click at [495, 171] on button "Liberar para Trabalho" at bounding box center [510, 170] width 63 height 13
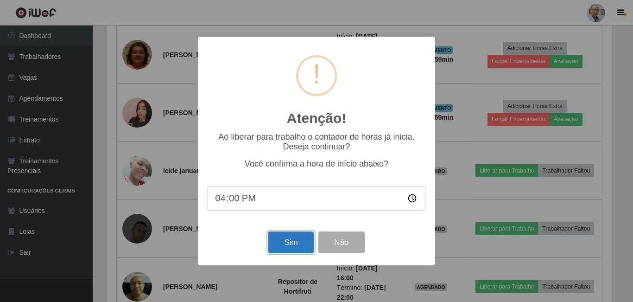
click at [293, 240] on button "Sim" at bounding box center [290, 242] width 45 height 22
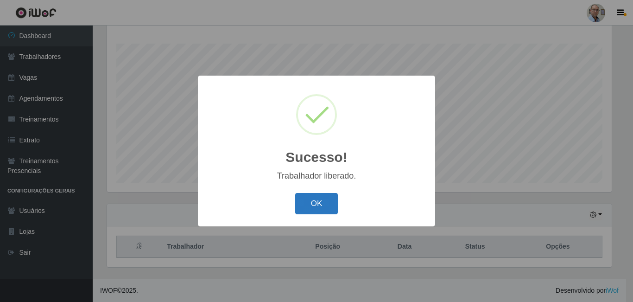
click at [321, 204] on button "OK" at bounding box center [316, 204] width 43 height 22
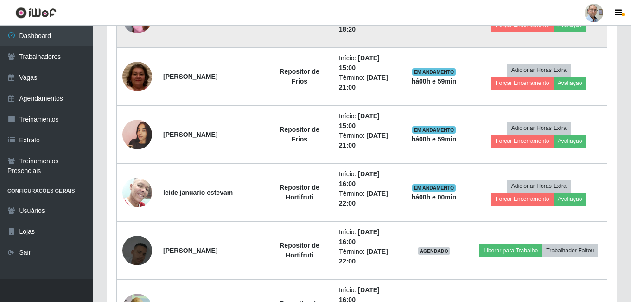
scroll to position [612, 0]
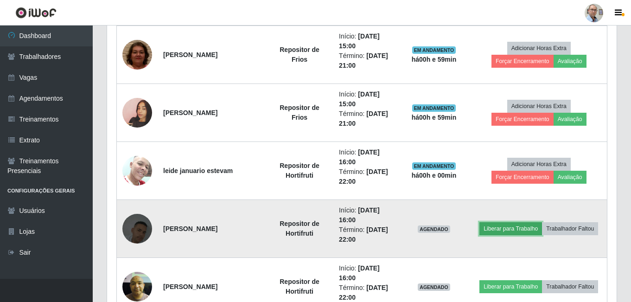
click at [510, 232] on button "Liberar para Trabalho" at bounding box center [510, 228] width 63 height 13
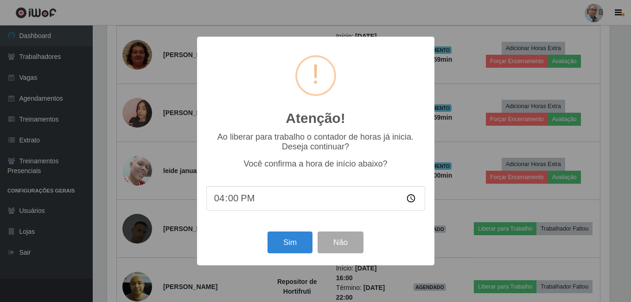
scroll to position [192, 505]
click at [287, 248] on button "Sim" at bounding box center [290, 242] width 45 height 22
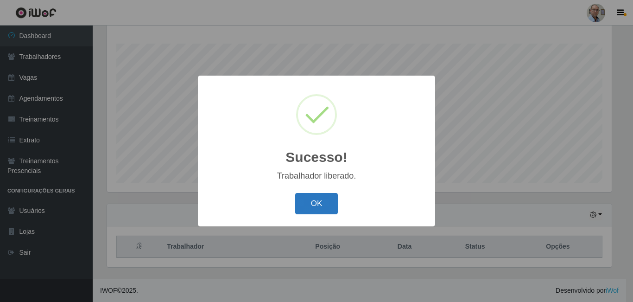
click at [316, 206] on button "OK" at bounding box center [316, 204] width 43 height 22
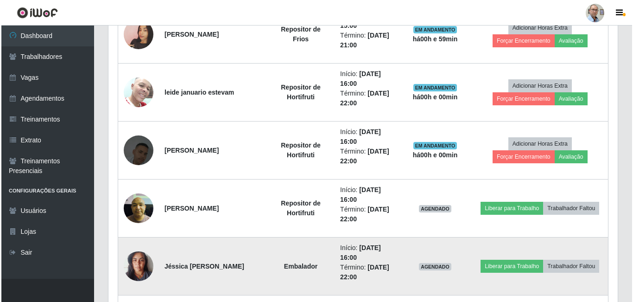
scroll to position [705, 0]
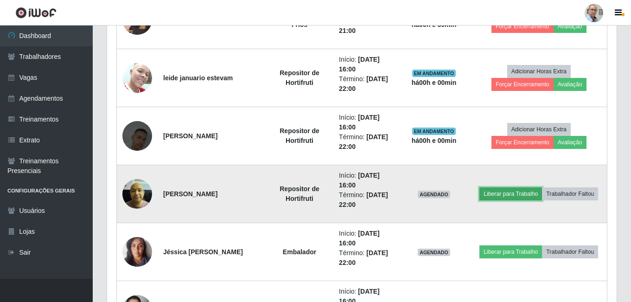
click at [506, 191] on button "Liberar para Trabalho" at bounding box center [510, 193] width 63 height 13
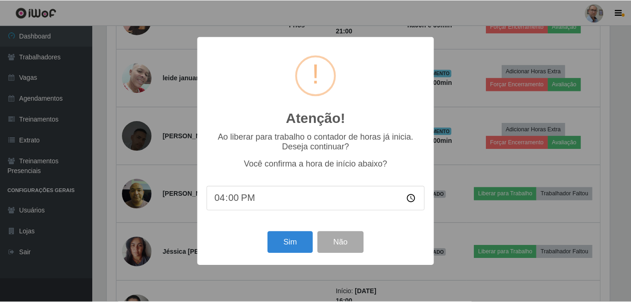
scroll to position [192, 505]
click at [298, 244] on button "Sim" at bounding box center [290, 242] width 45 height 22
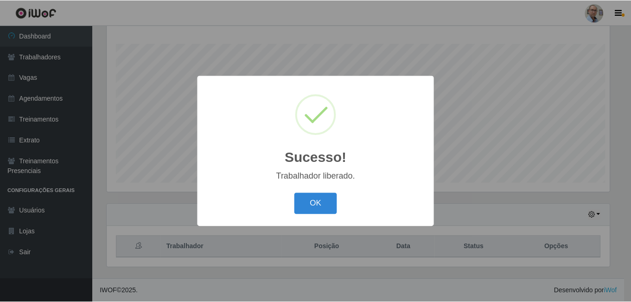
scroll to position [0, 0]
click at [318, 207] on button "OK" at bounding box center [316, 204] width 43 height 22
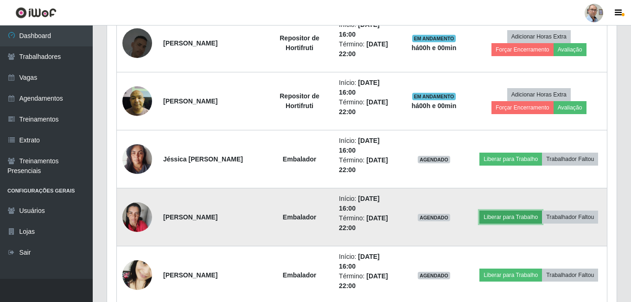
click at [498, 216] on button "Liberar para Trabalho" at bounding box center [510, 216] width 63 height 13
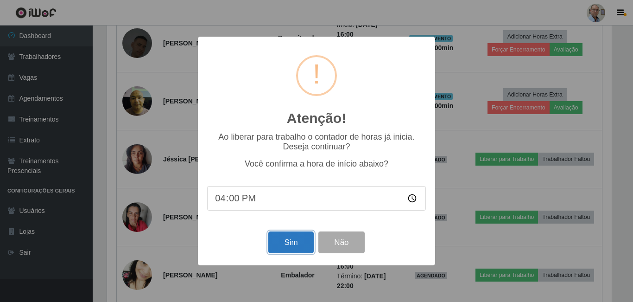
click at [297, 240] on button "Sim" at bounding box center [290, 242] width 45 height 22
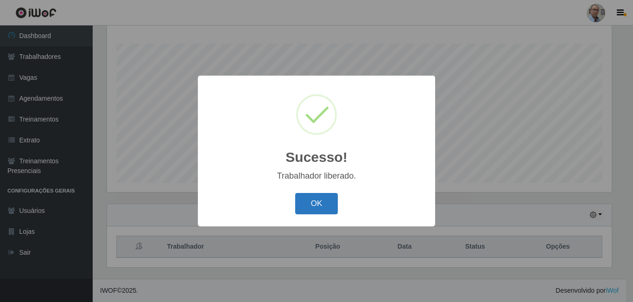
click at [317, 203] on button "OK" at bounding box center [316, 204] width 43 height 22
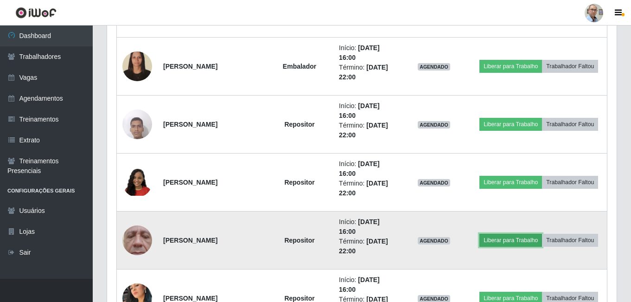
click at [506, 240] on button "Liberar para Trabalho" at bounding box center [510, 240] width 63 height 13
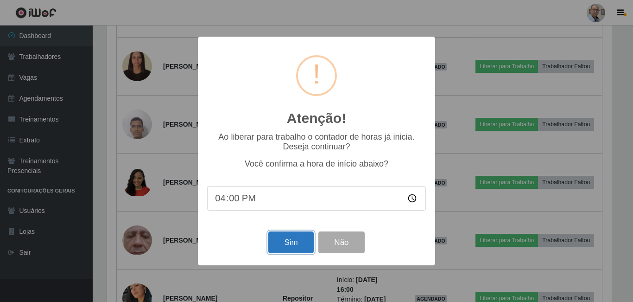
click at [290, 241] on button "Sim" at bounding box center [290, 242] width 45 height 22
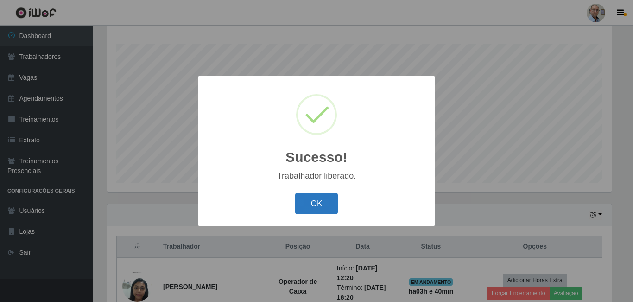
click at [315, 208] on button "OK" at bounding box center [316, 204] width 43 height 22
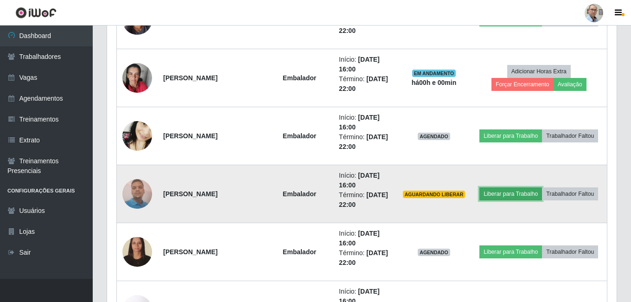
click at [503, 194] on button "Liberar para Trabalho" at bounding box center [510, 193] width 63 height 13
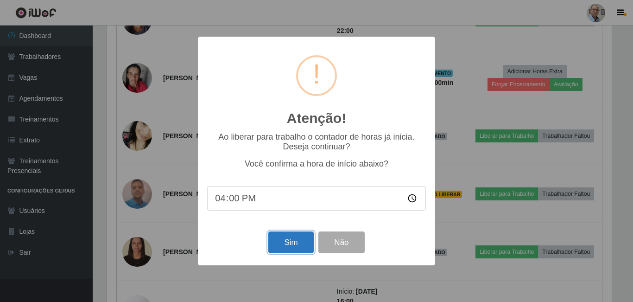
click at [294, 245] on button "Sim" at bounding box center [290, 242] width 45 height 22
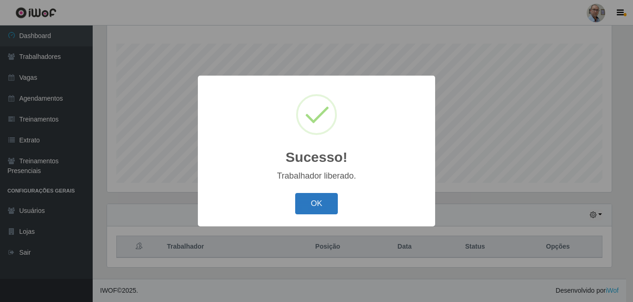
click at [315, 210] on button "OK" at bounding box center [316, 204] width 43 height 22
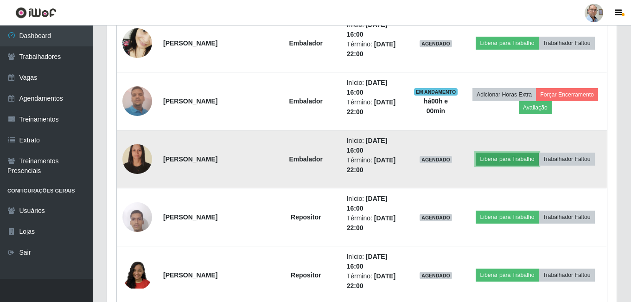
click at [511, 157] on button "Liberar para Trabalho" at bounding box center [506, 158] width 63 height 13
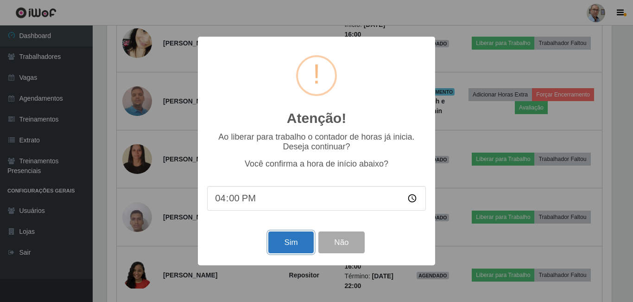
click at [296, 245] on button "Sim" at bounding box center [290, 242] width 45 height 22
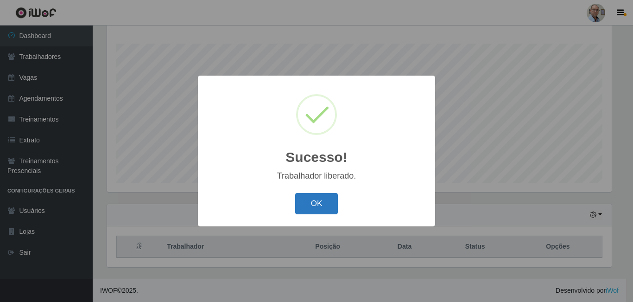
click at [320, 203] on button "OK" at bounding box center [316, 204] width 43 height 22
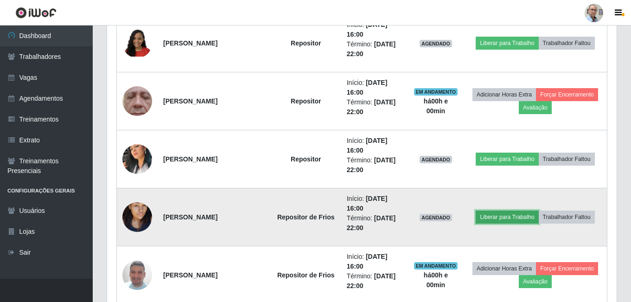
click at [499, 219] on button "Liberar para Trabalho" at bounding box center [506, 216] width 63 height 13
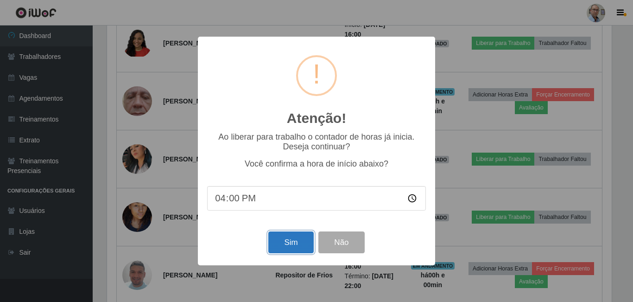
click at [289, 251] on button "Sim" at bounding box center [290, 242] width 45 height 22
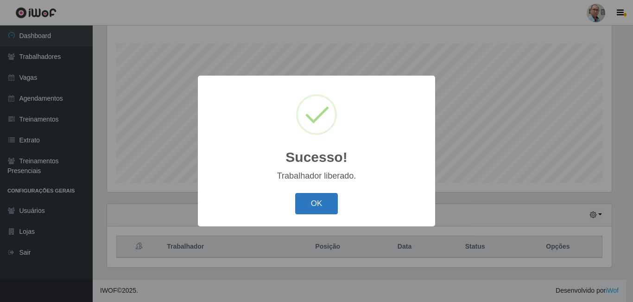
click at [307, 203] on button "OK" at bounding box center [316, 204] width 43 height 22
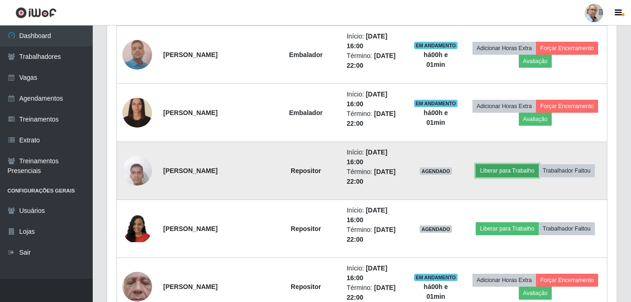
click at [495, 169] on button "Liberar para Trabalho" at bounding box center [506, 170] width 63 height 13
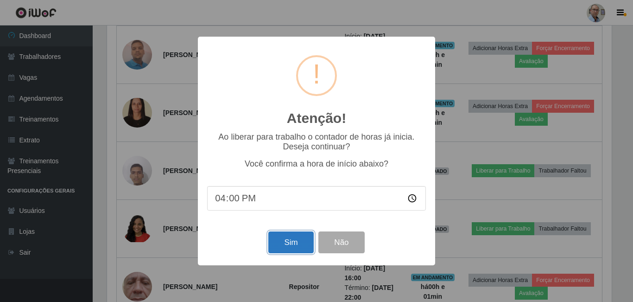
click at [298, 244] on button "Sim" at bounding box center [290, 242] width 45 height 22
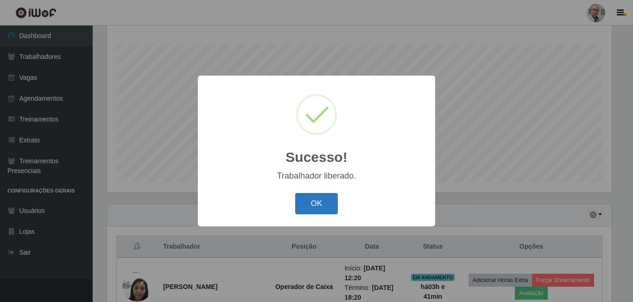
click at [307, 205] on button "OK" at bounding box center [316, 204] width 43 height 22
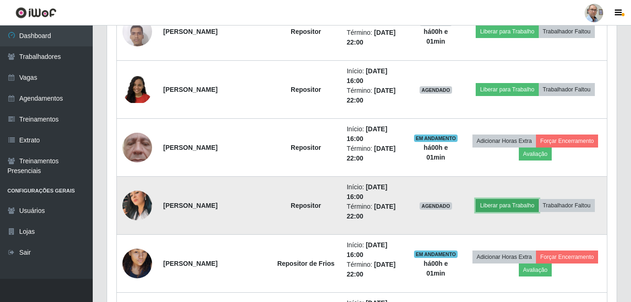
click at [508, 202] on button "Liberar para Trabalho" at bounding box center [506, 205] width 63 height 13
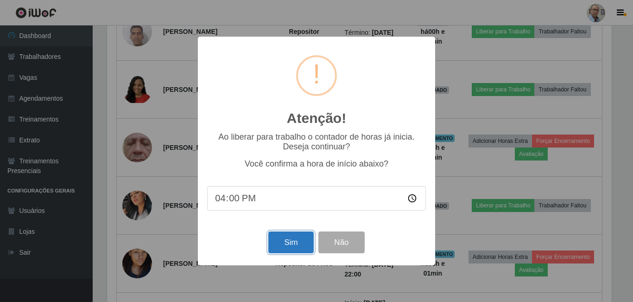
click at [284, 243] on button "Sim" at bounding box center [290, 242] width 45 height 22
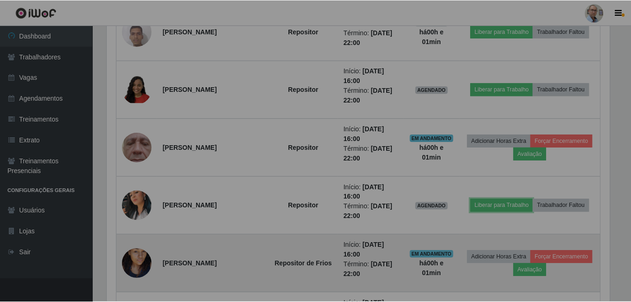
scroll to position [463136, 462819]
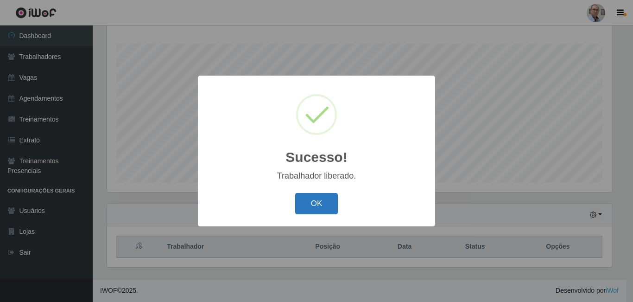
click at [318, 204] on button "OK" at bounding box center [316, 204] width 43 height 22
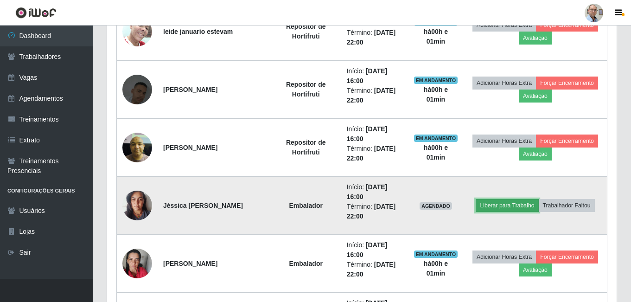
click at [509, 202] on button "Liberar para Trabalho" at bounding box center [506, 205] width 63 height 13
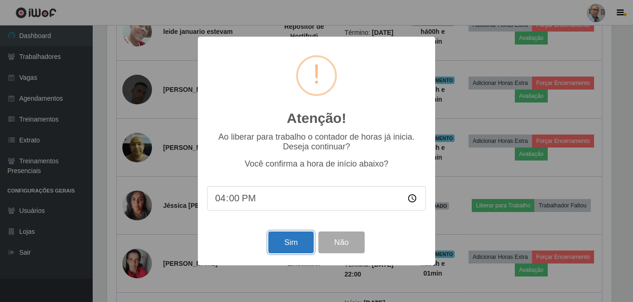
click at [291, 245] on button "Sim" at bounding box center [290, 242] width 45 height 22
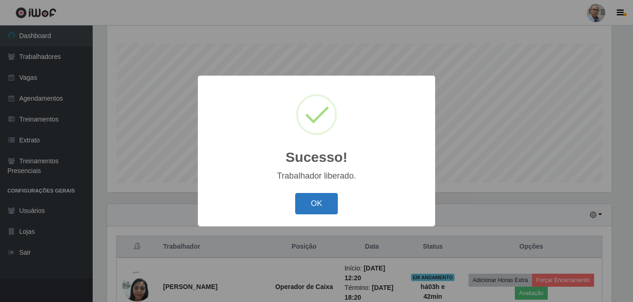
click at [326, 203] on button "OK" at bounding box center [316, 204] width 43 height 22
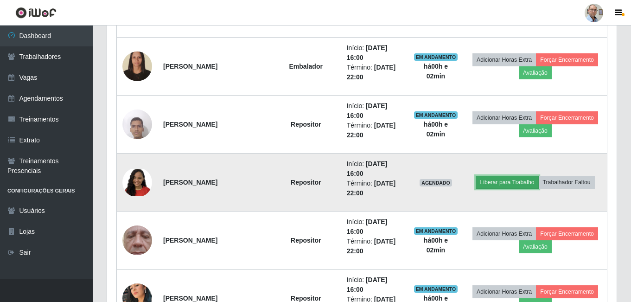
click at [494, 179] on button "Liberar para Trabalho" at bounding box center [506, 182] width 63 height 13
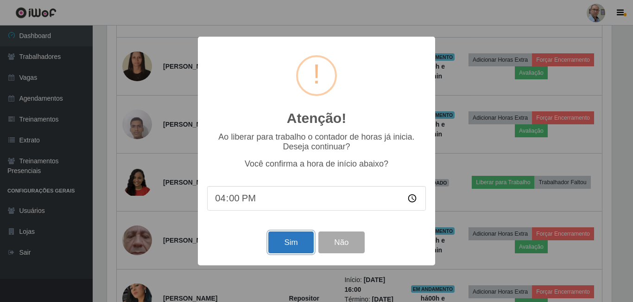
click at [283, 238] on button "Sim" at bounding box center [290, 242] width 45 height 22
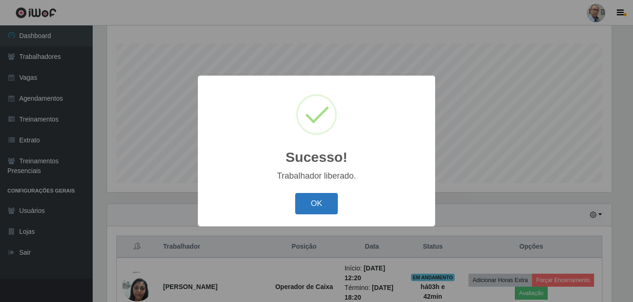
click at [315, 208] on button "OK" at bounding box center [316, 204] width 43 height 22
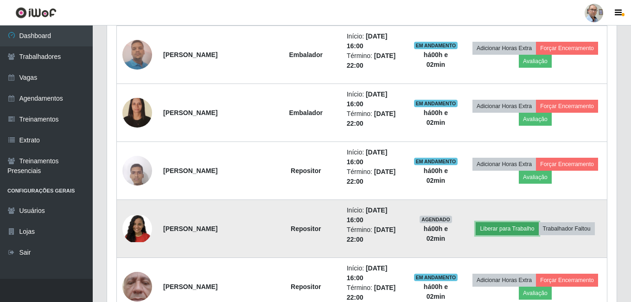
click at [498, 227] on button "Liberar para Trabalho" at bounding box center [506, 228] width 63 height 13
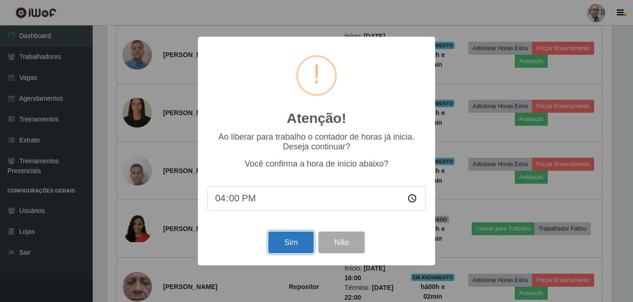
click at [283, 238] on button "Sim" at bounding box center [290, 242] width 45 height 22
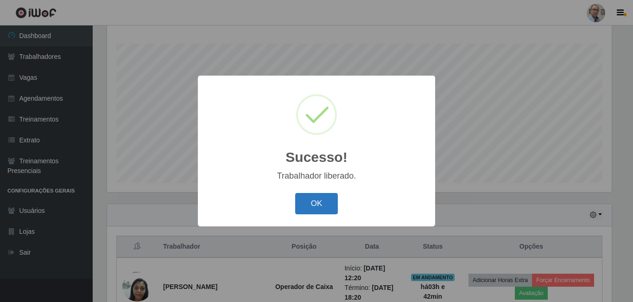
click at [316, 204] on button "OK" at bounding box center [316, 204] width 43 height 22
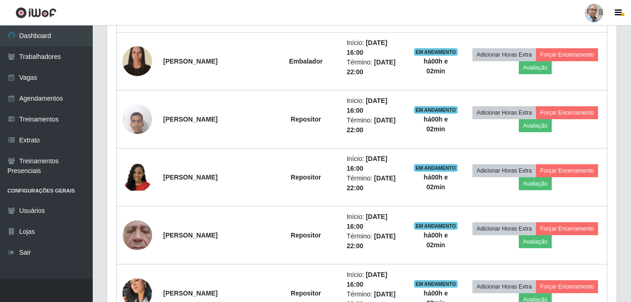
scroll to position [1099, 0]
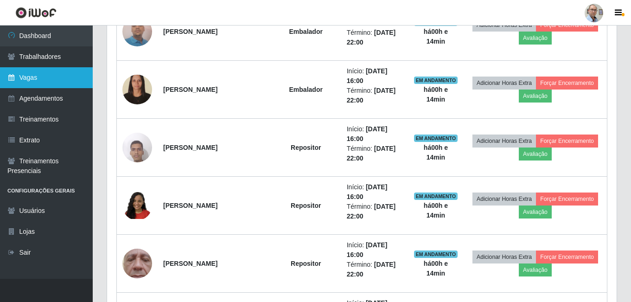
click at [39, 78] on link "Vagas" at bounding box center [46, 77] width 93 height 21
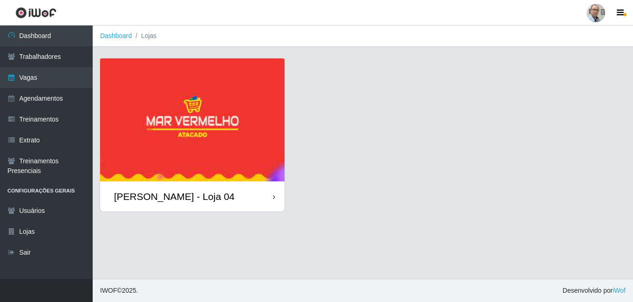
click at [209, 170] on img at bounding box center [192, 119] width 184 height 123
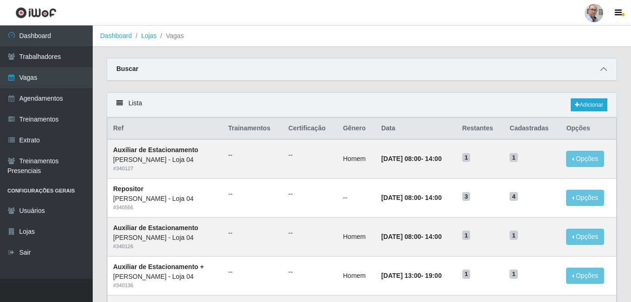
click at [605, 69] on icon at bounding box center [603, 69] width 6 height 6
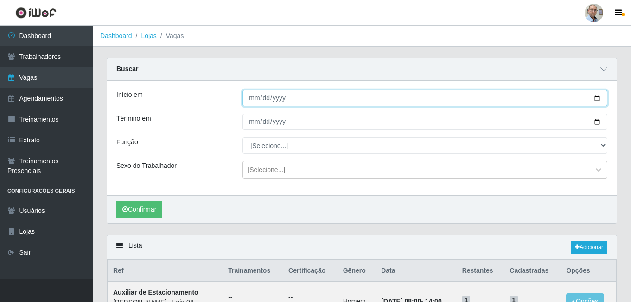
click at [597, 101] on input "Início em" at bounding box center [424, 98] width 365 height 16
type input "2025-09-05"
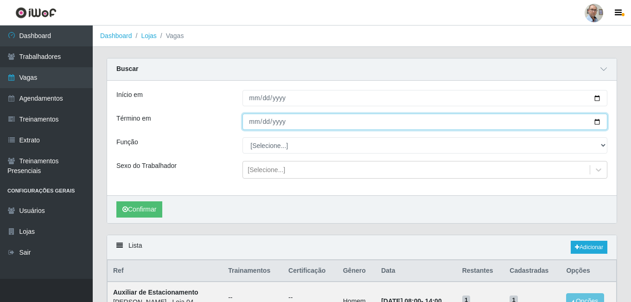
click at [594, 124] on input "Término em" at bounding box center [424, 122] width 365 height 16
type input "2025-09-05"
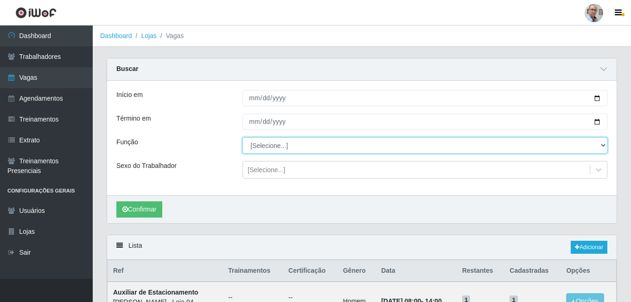
click at [329, 150] on select "[Selecione...] ASG ASG + ASG ++ Auxiliar de Depósito Auxiliar de Depósito + Aux…" at bounding box center [424, 145] width 365 height 16
select select "22"
click at [242, 138] on select "[Selecione...] ASG ASG + ASG ++ Auxiliar de Depósito Auxiliar de Depósito + Aux…" at bounding box center [424, 145] width 365 height 16
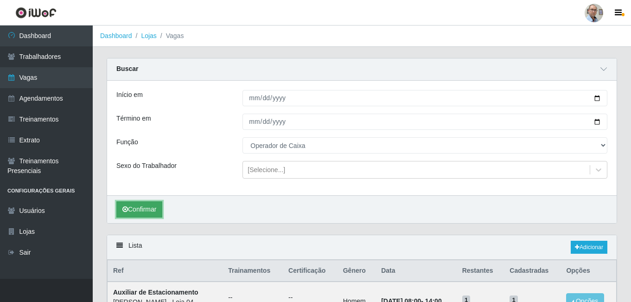
click at [144, 205] on button "Confirmar" at bounding box center [139, 209] width 46 height 16
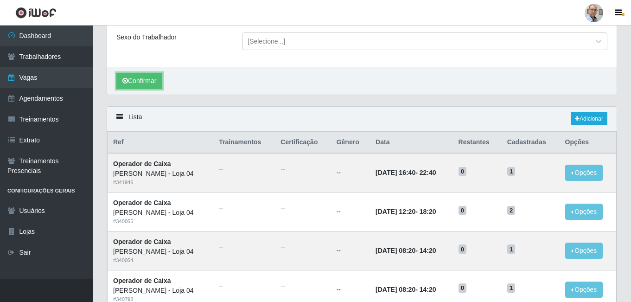
scroll to position [46, 0]
